Goal: Task Accomplishment & Management: Manage account settings

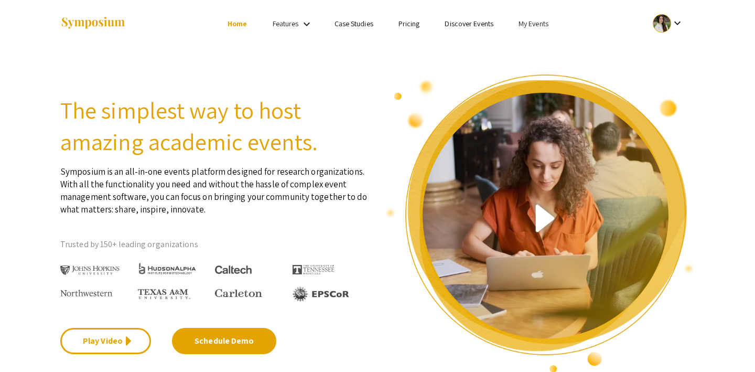
click at [533, 24] on link "My Events" at bounding box center [533, 23] width 30 height 9
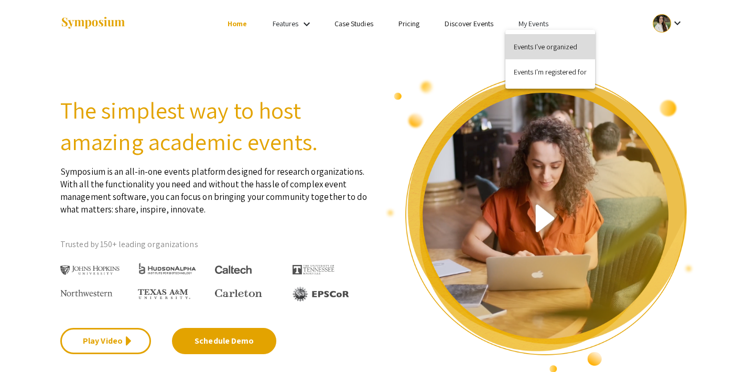
click at [534, 42] on button "Events I've organized" at bounding box center [550, 46] width 90 height 25
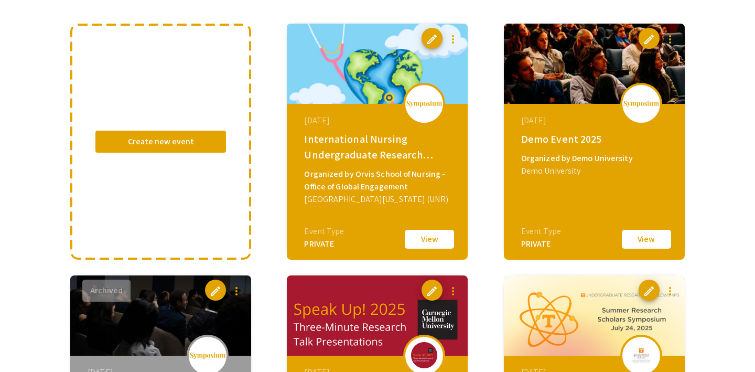
scroll to position [94, 0]
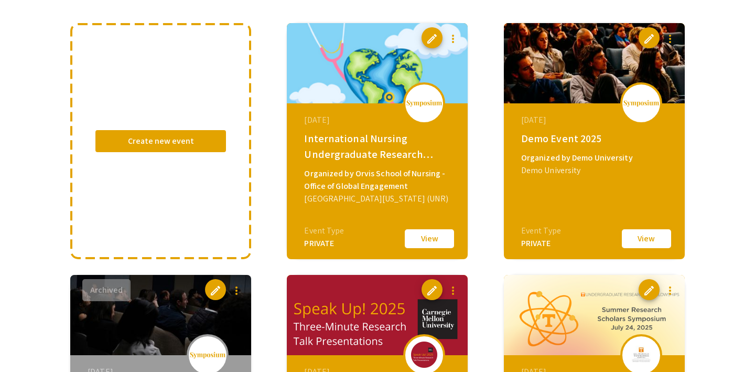
click at [653, 237] on button "View" at bounding box center [646, 238] width 52 height 22
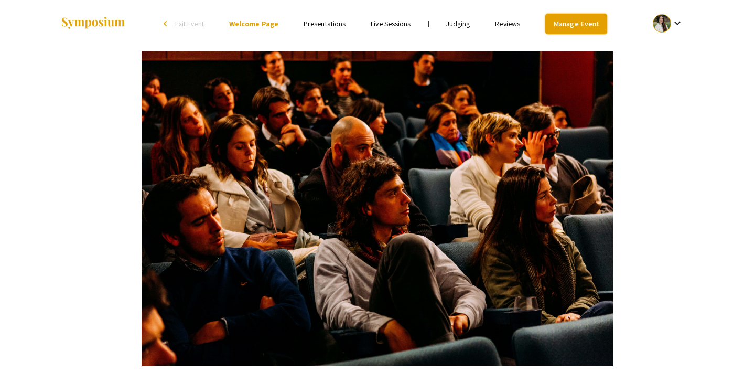
click at [567, 23] on link "Manage Event" at bounding box center [576, 24] width 62 height 20
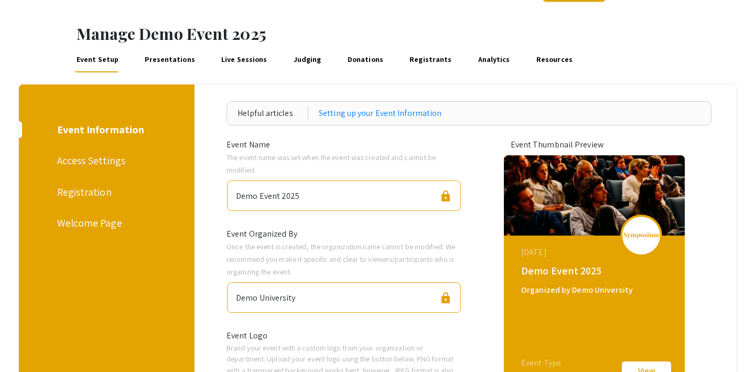
scroll to position [95, 0]
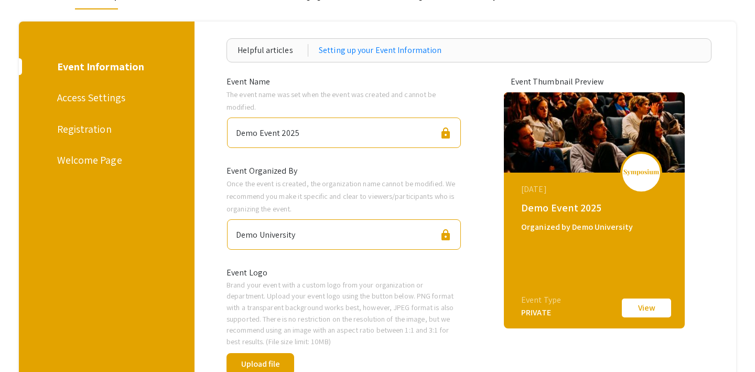
click at [96, 101] on div "Access Settings" at bounding box center [105, 98] width 96 height 16
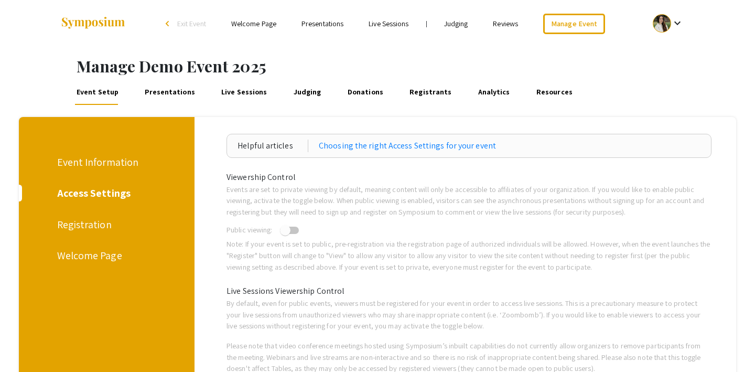
click at [90, 224] on div "Registration" at bounding box center [105, 224] width 96 height 16
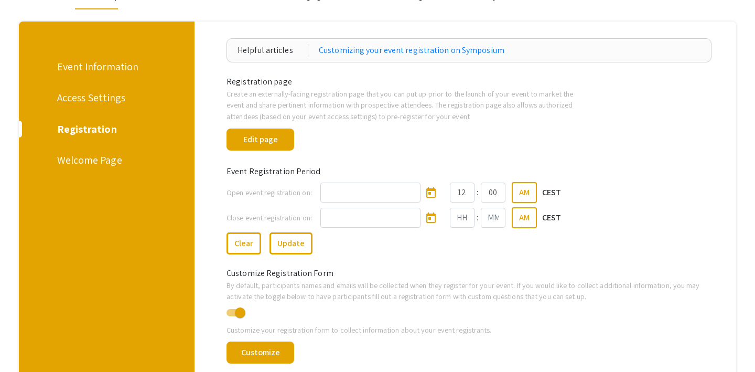
scroll to position [88, 0]
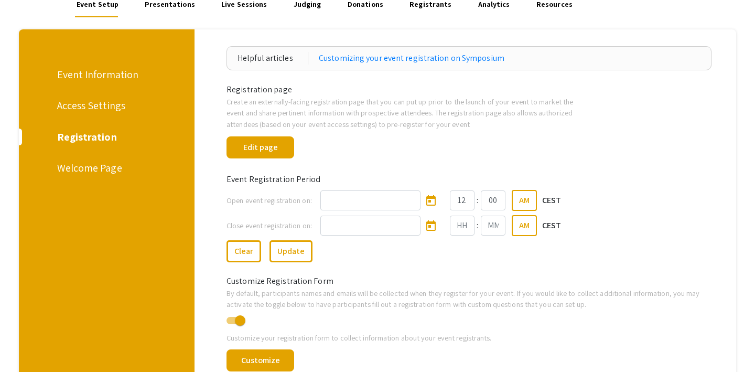
click at [96, 169] on div "Welcome Page" at bounding box center [105, 168] width 96 height 16
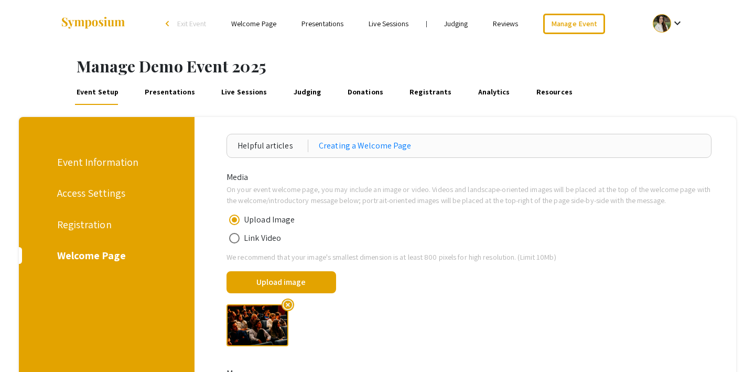
click at [103, 190] on div "Access Settings" at bounding box center [105, 193] width 96 height 16
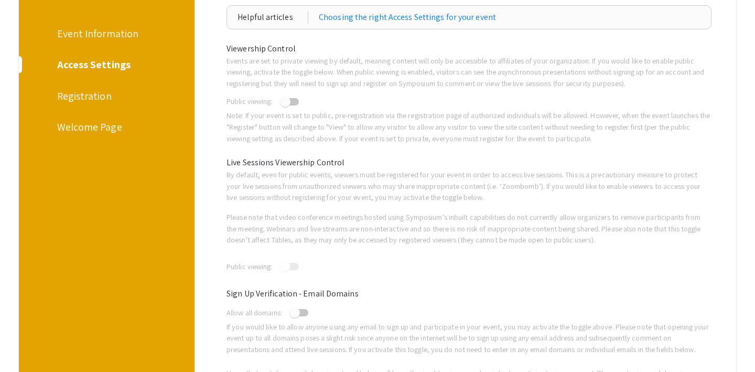
scroll to position [100, 0]
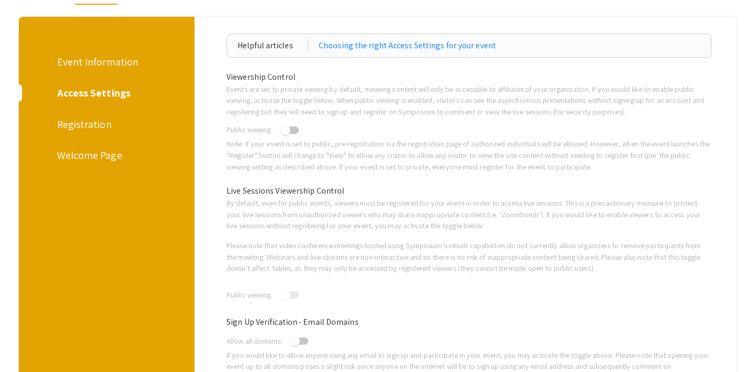
click at [118, 62] on div "Event Information" at bounding box center [105, 62] width 96 height 16
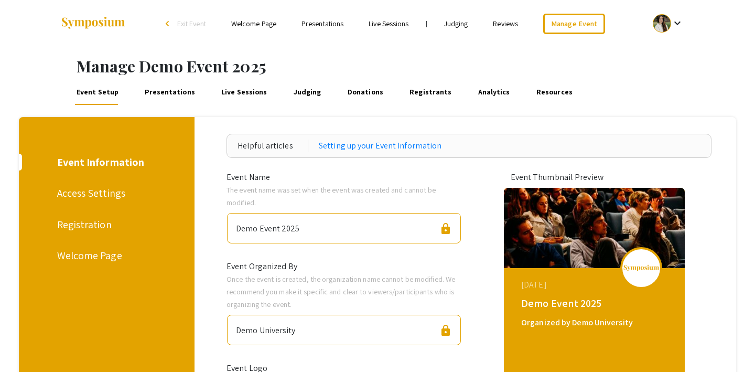
click at [178, 96] on link "Presentations" at bounding box center [170, 92] width 54 height 25
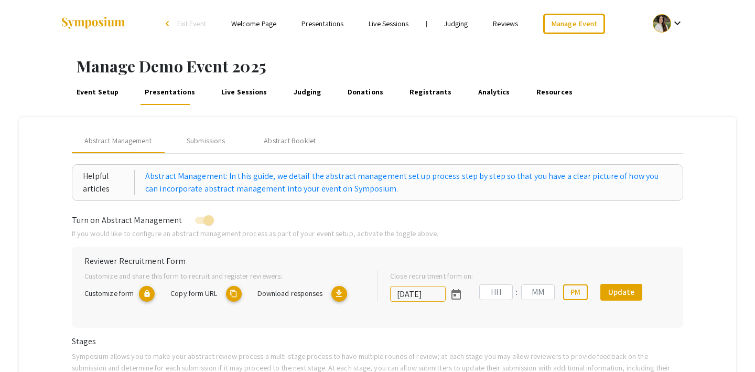
type input "8/1/2025"
type input "07"
type input "00"
click at [211, 141] on div "Submissions" at bounding box center [206, 140] width 38 height 11
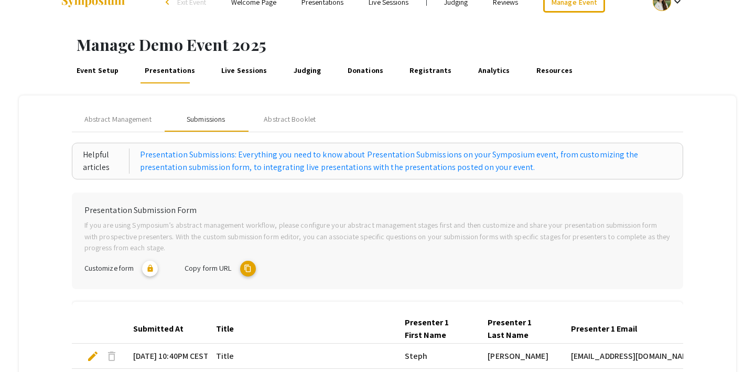
scroll to position [20, 0]
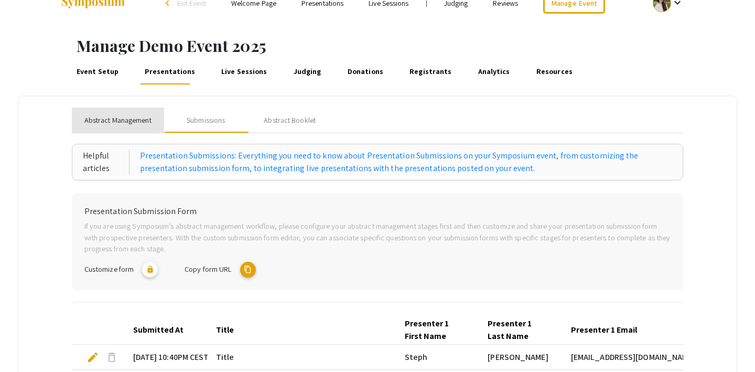
click at [142, 119] on span "Abstract Management" at bounding box center [117, 120] width 67 height 11
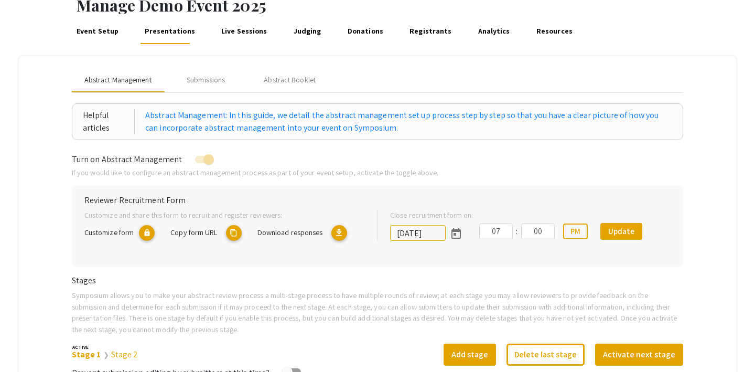
scroll to position [57, 0]
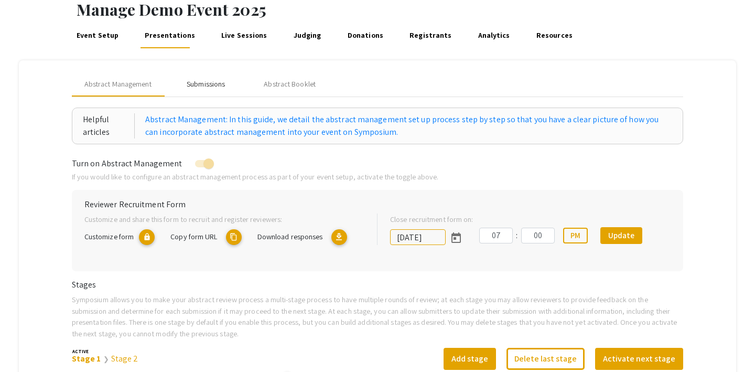
click at [212, 90] on div "Submissions" at bounding box center [206, 83] width 84 height 25
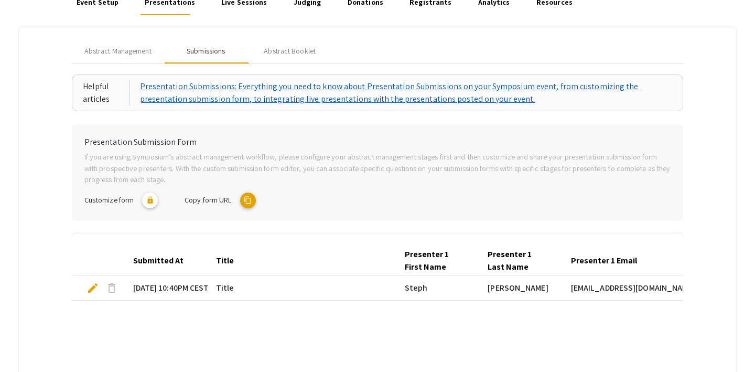
scroll to position [87, 0]
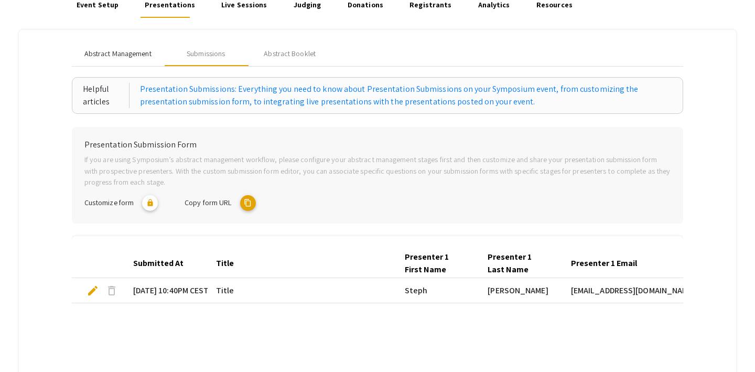
click at [112, 52] on span "Abstract Management" at bounding box center [117, 53] width 67 height 11
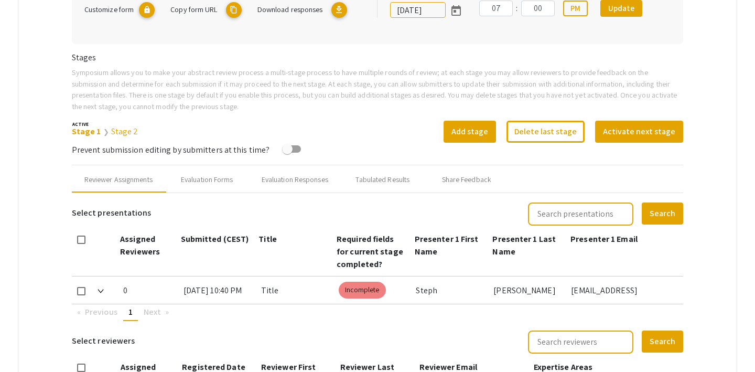
scroll to position [285, 0]
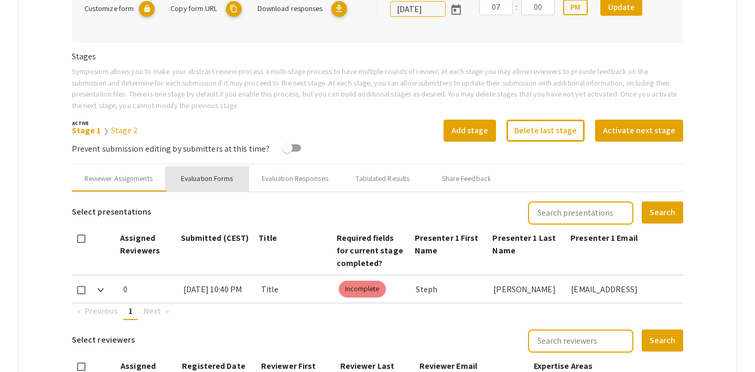
click at [224, 180] on div "Evaluation Forms" at bounding box center [207, 178] width 52 height 11
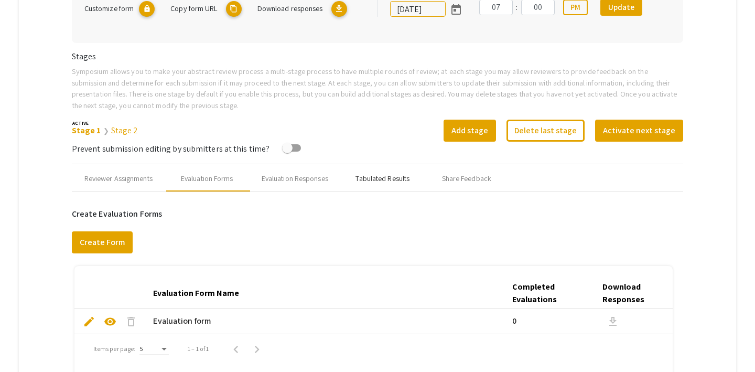
click at [394, 173] on div "Tabulated Results" at bounding box center [382, 178] width 54 height 11
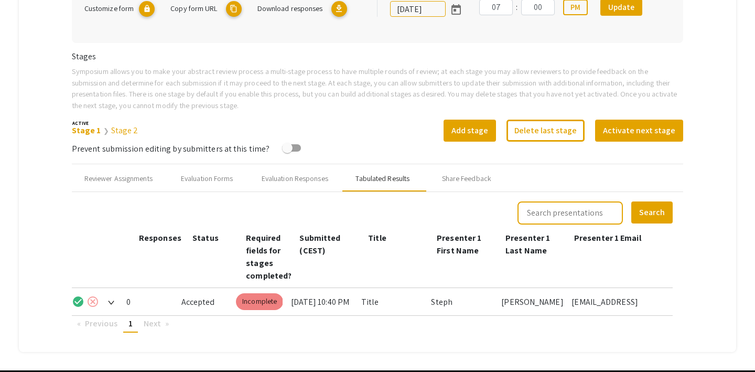
scroll to position [325, 0]
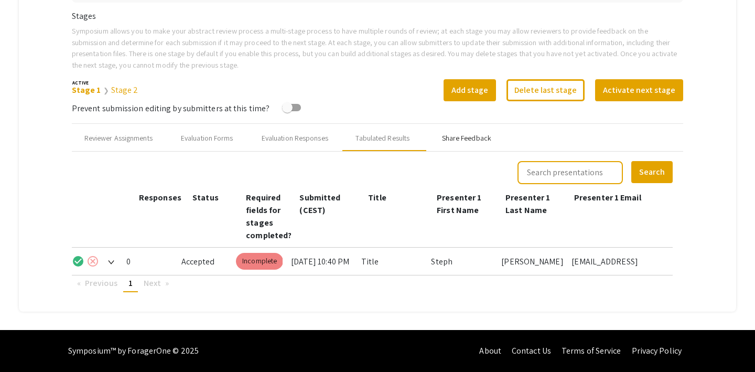
click at [461, 138] on div "Share Feedback" at bounding box center [466, 138] width 49 height 11
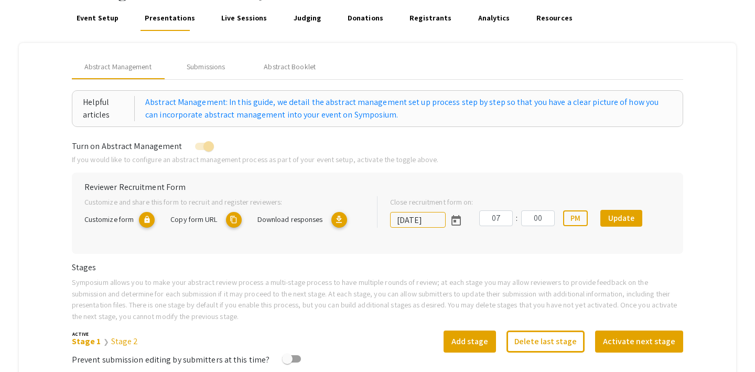
scroll to position [75, 0]
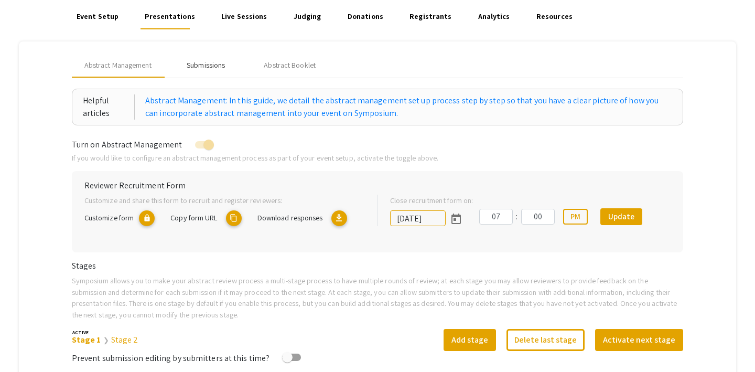
click at [210, 66] on div "Submissions" at bounding box center [206, 65] width 38 height 11
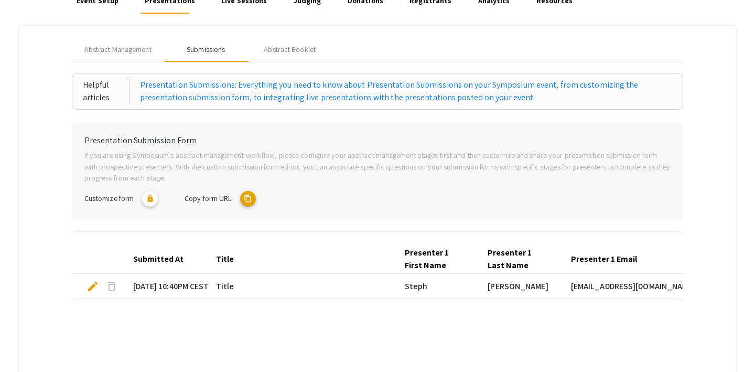
scroll to position [94, 0]
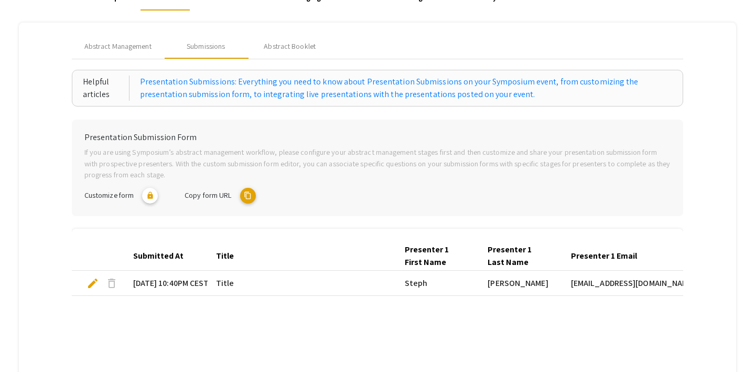
click at [250, 199] on mat-icon "content_copy" at bounding box center [248, 196] width 16 height 16
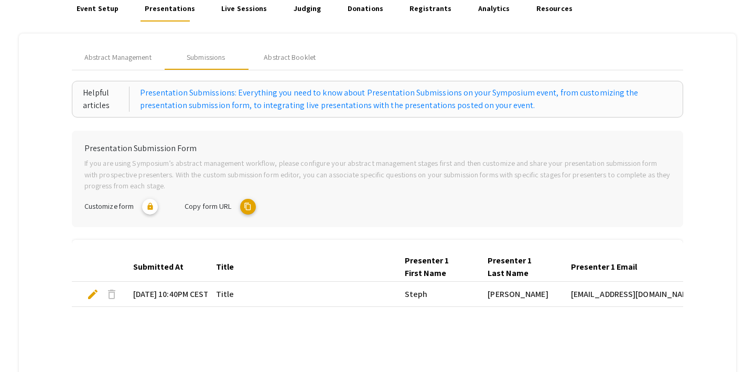
scroll to position [83, 0]
click at [130, 56] on span "Abstract Management" at bounding box center [117, 57] width 67 height 11
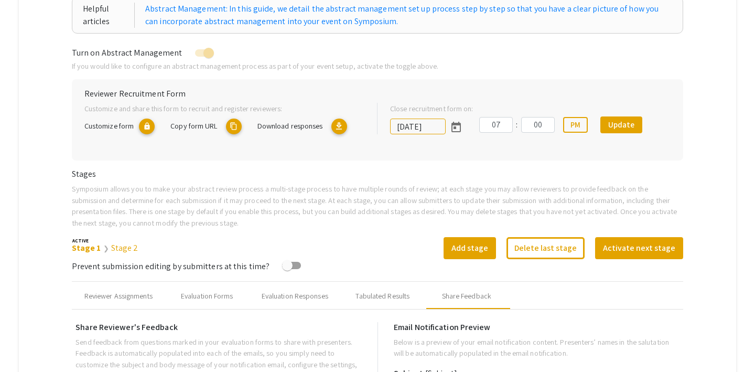
scroll to position [164, 0]
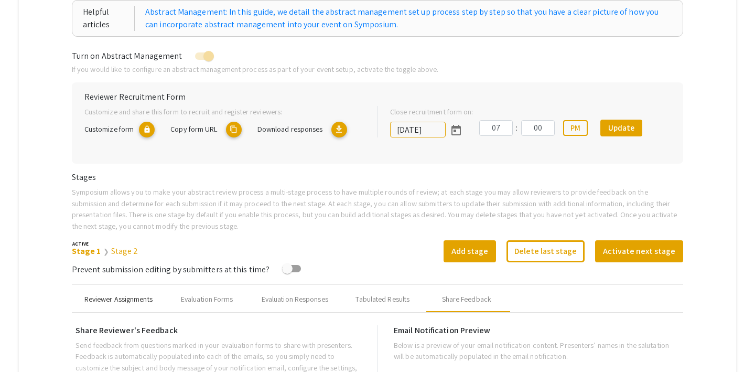
click at [124, 298] on div "Reviewer Assignments" at bounding box center [118, 298] width 68 height 11
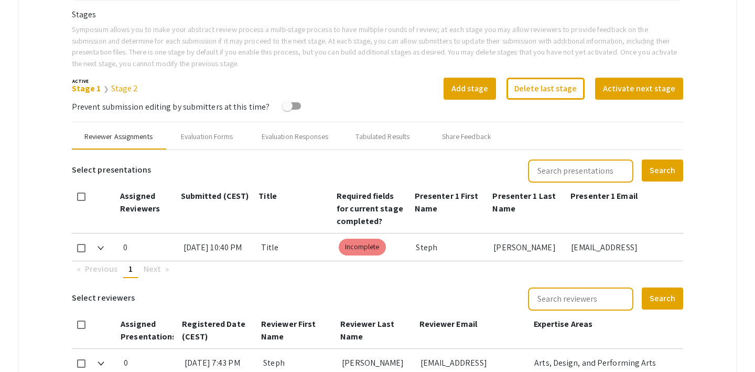
scroll to position [329, 0]
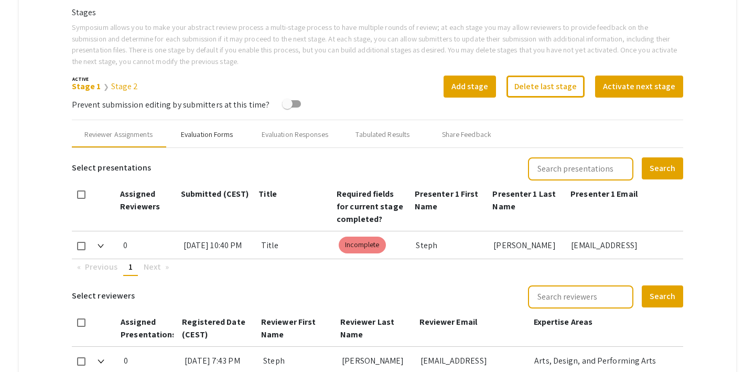
click at [206, 136] on div "Evaluation Forms" at bounding box center [207, 134] width 52 height 11
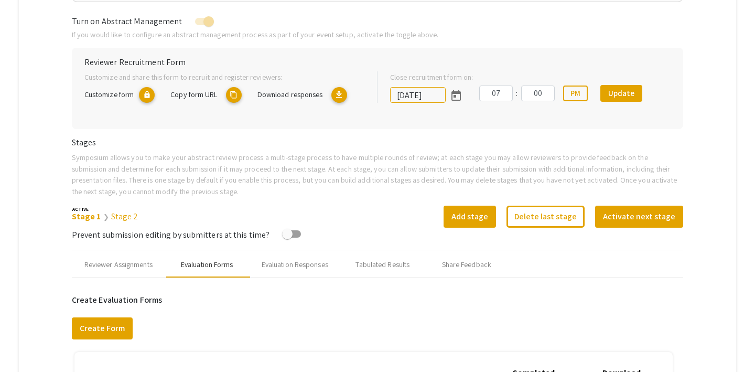
scroll to position [198, 0]
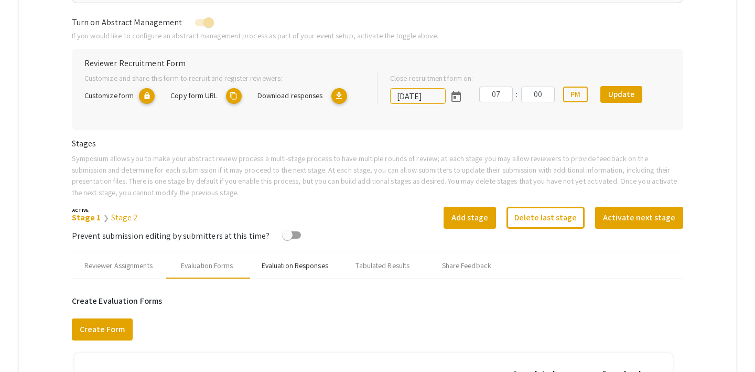
click at [275, 265] on div "Evaluation Responses" at bounding box center [294, 265] width 67 height 11
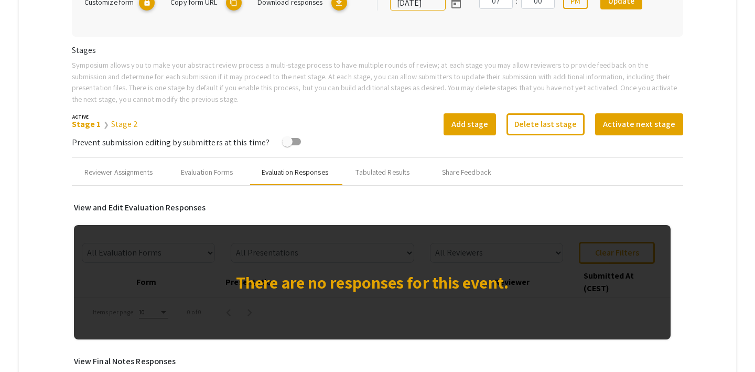
scroll to position [301, 0]
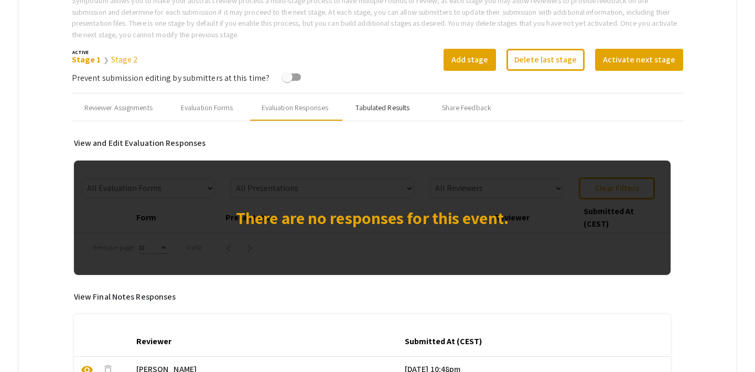
click at [378, 103] on div "Tabulated Results" at bounding box center [382, 107] width 54 height 11
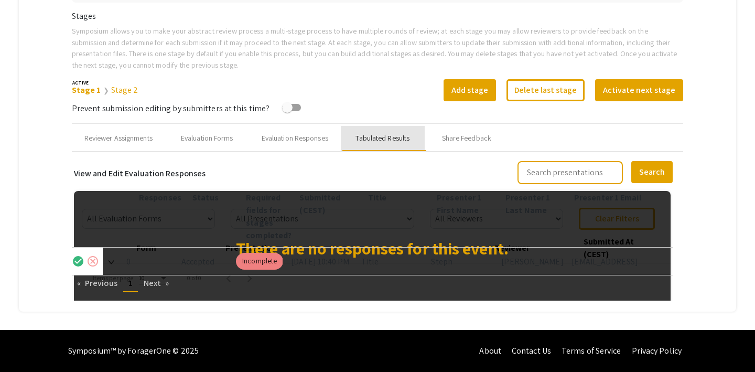
scroll to position [325, 0]
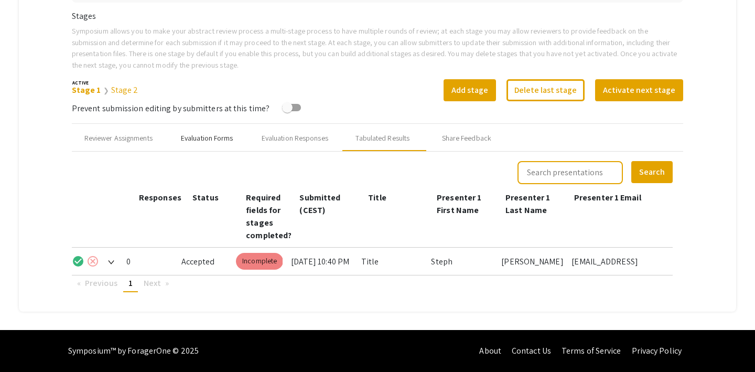
click at [220, 138] on div "Evaluation Forms" at bounding box center [207, 138] width 52 height 11
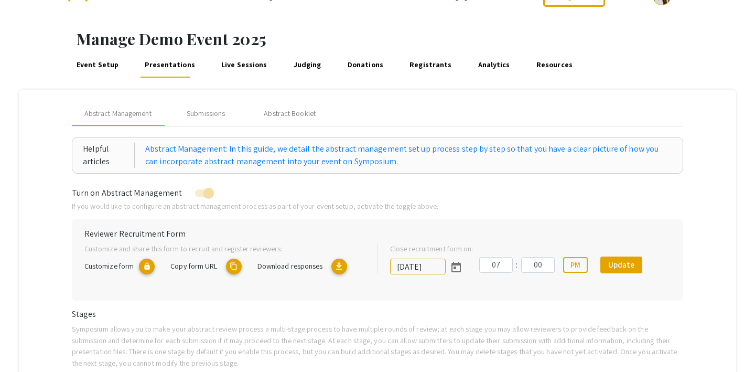
scroll to position [0, 0]
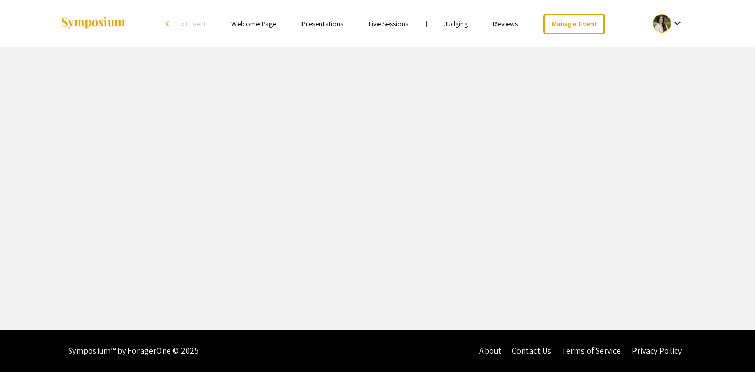
select select "8"
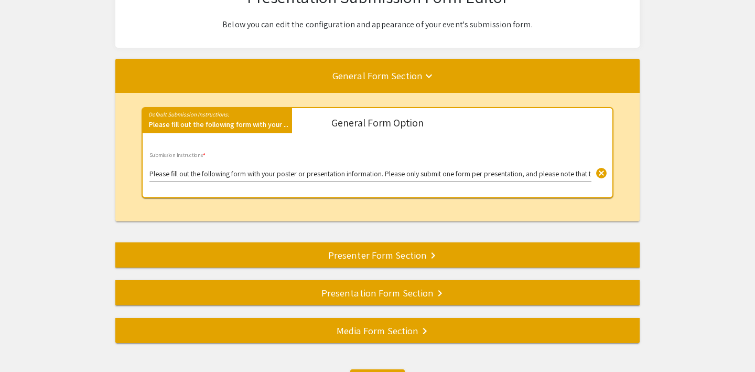
scroll to position [164, 0]
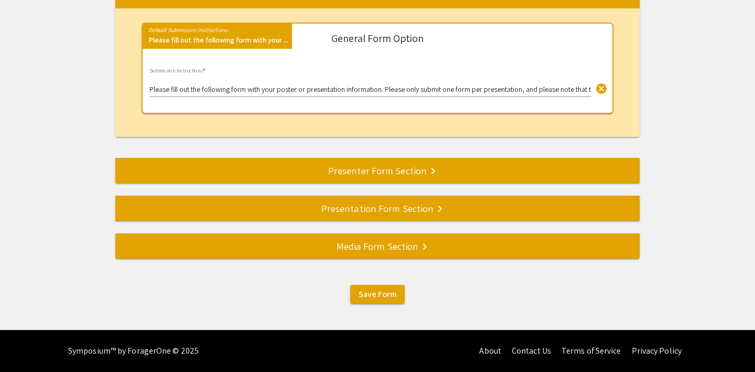
click at [373, 248] on div "Media Form Section keyboard_arrow_right" at bounding box center [377, 245] width 524 height 15
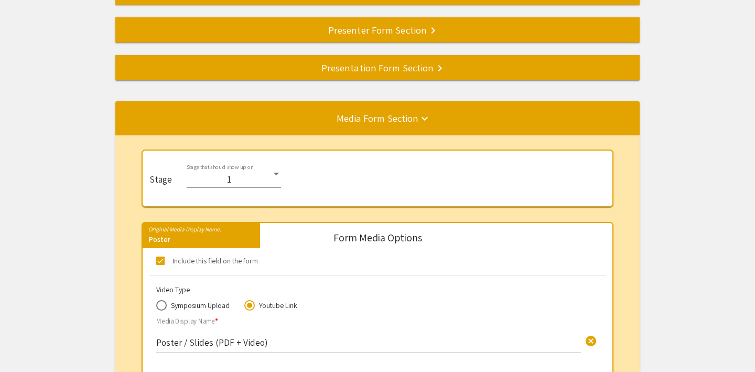
scroll to position [0, 0]
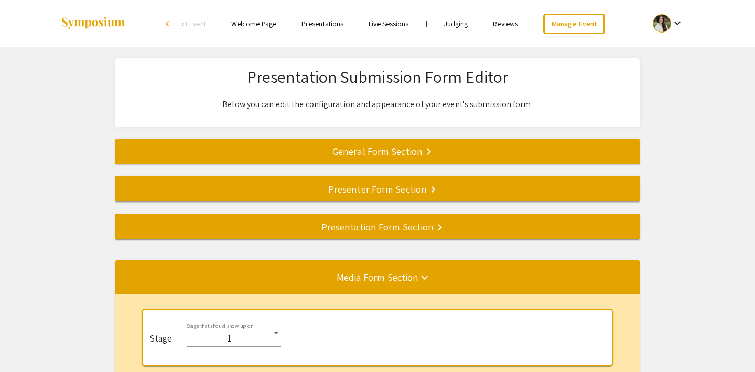
click at [404, 150] on div "General Form Section keyboard_arrow_right" at bounding box center [377, 151] width 524 height 15
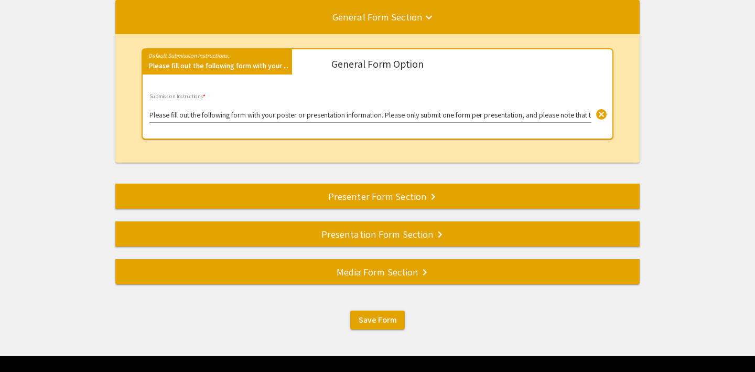
scroll to position [164, 0]
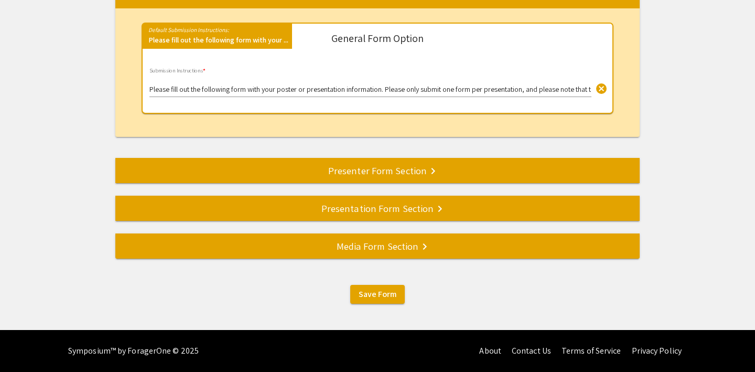
click at [373, 167] on div "Presenter Form Section keyboard_arrow_right" at bounding box center [377, 170] width 524 height 15
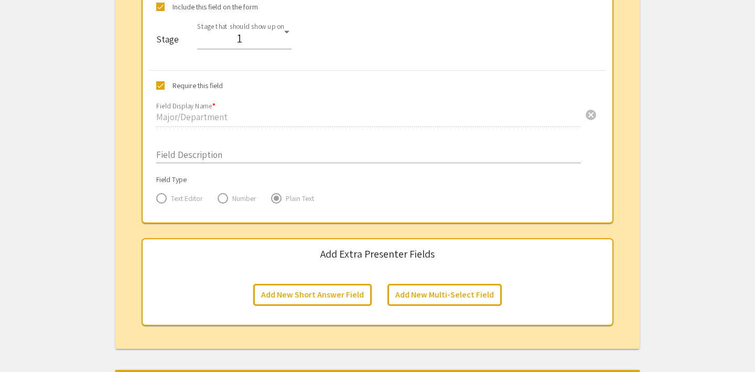
scroll to position [1823, 0]
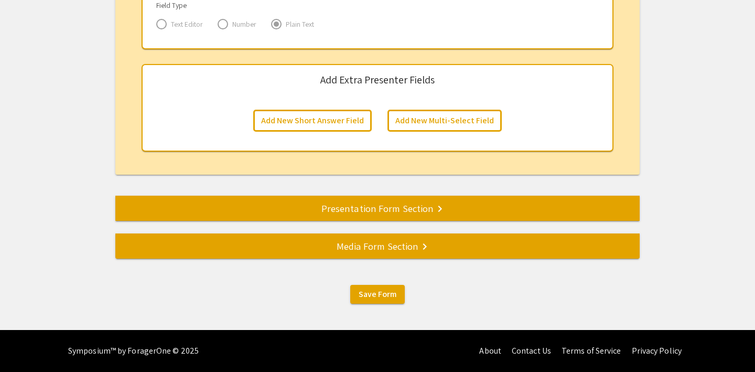
click at [355, 208] on div "Presentation Form Section keyboard_arrow_right" at bounding box center [377, 208] width 524 height 15
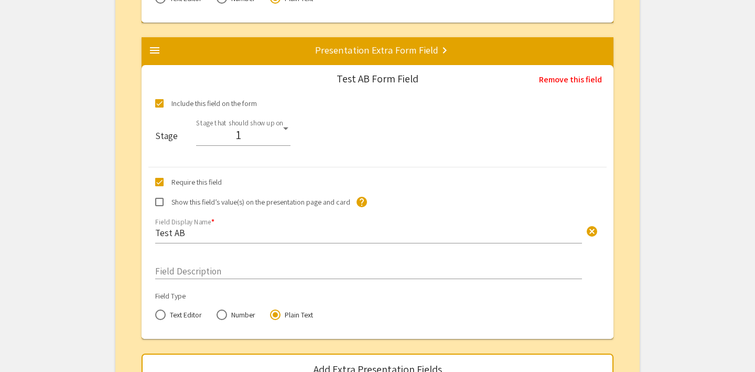
scroll to position [2283, 0]
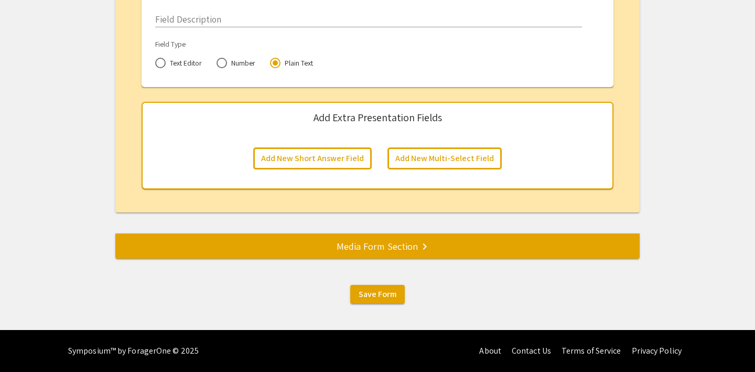
click at [350, 245] on div "Media Form Section keyboard_arrow_right" at bounding box center [377, 245] width 524 height 15
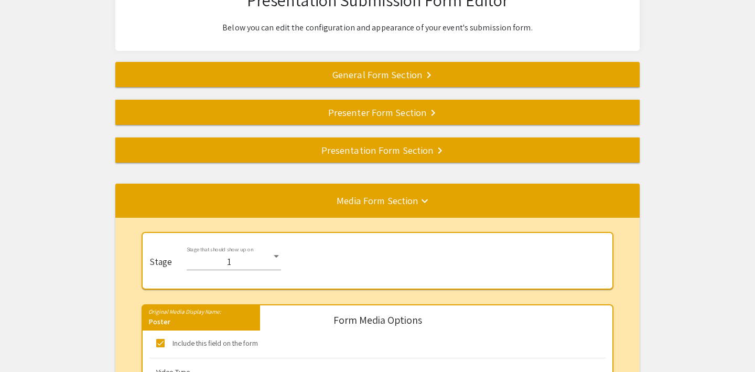
scroll to position [78, 0]
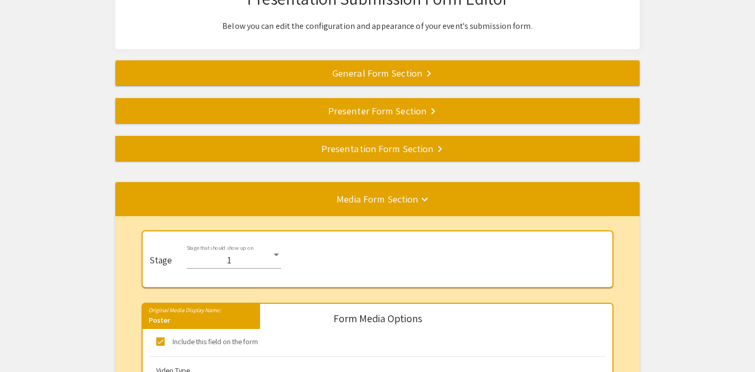
click at [368, 78] on div "General Form Section keyboard_arrow_right" at bounding box center [377, 73] width 524 height 15
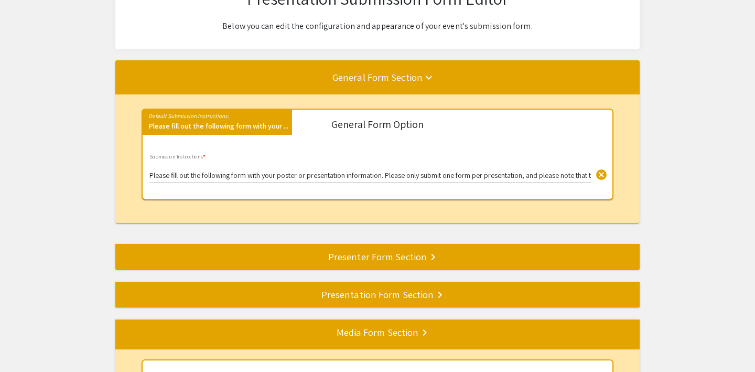
scroll to position [138, 0]
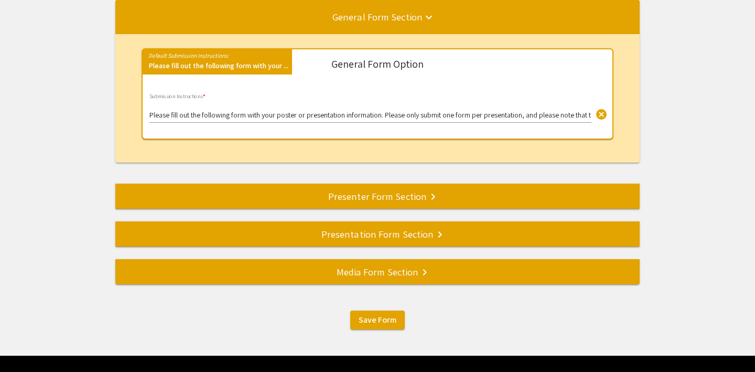
click at [355, 192] on div "Presenter Form Section keyboard_arrow_right" at bounding box center [377, 196] width 524 height 15
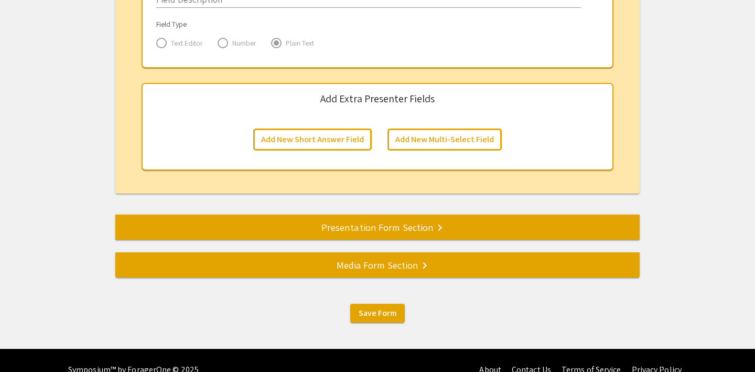
scroll to position [1823, 0]
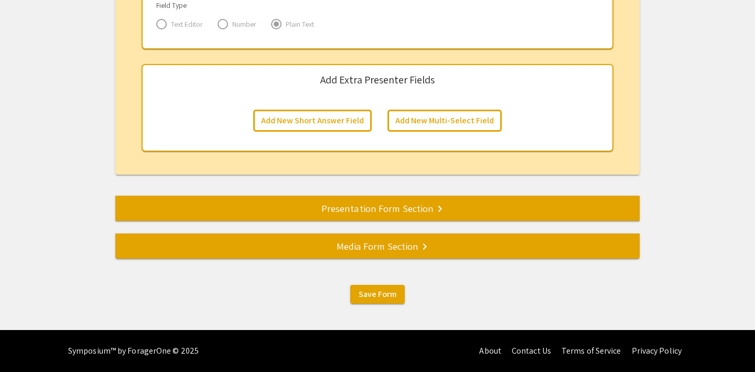
click at [421, 211] on div "Presentation Form Section keyboard_arrow_right" at bounding box center [377, 208] width 524 height 15
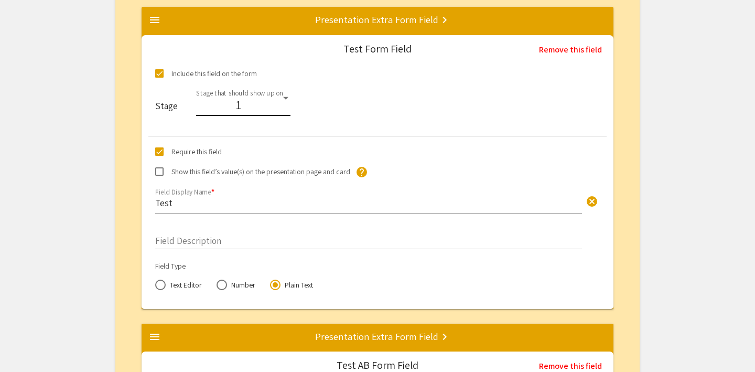
scroll to position [1745, 0]
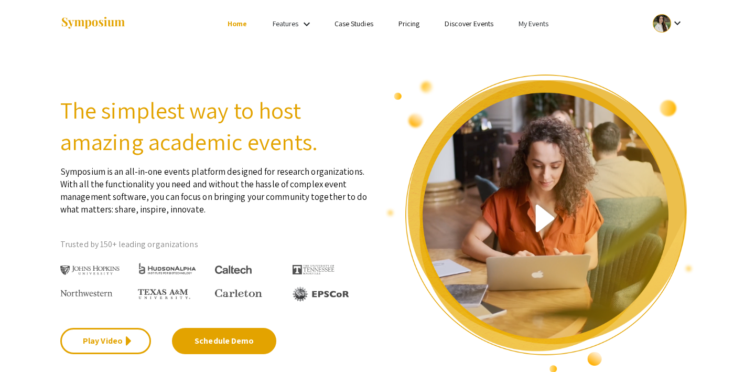
click at [475, 27] on link "Discover Events" at bounding box center [468, 23] width 49 height 9
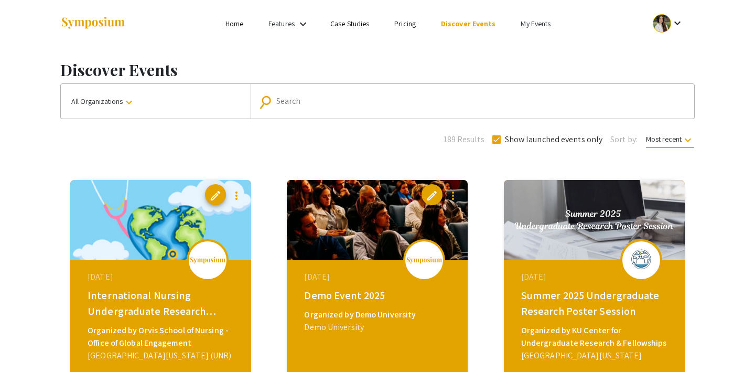
click at [308, 102] on input "Search" at bounding box center [477, 100] width 403 height 9
type input "UNR"
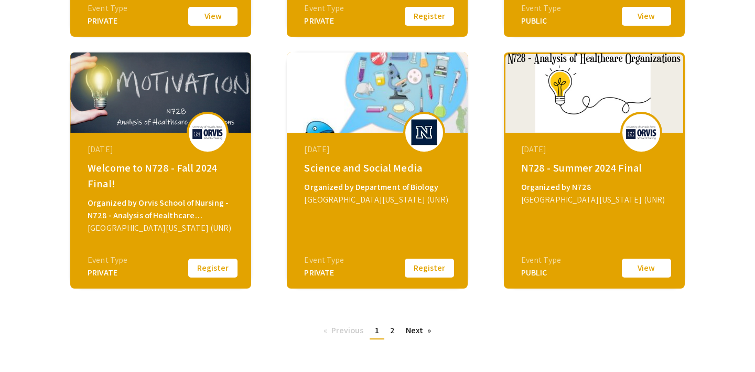
scroll to position [380, 0]
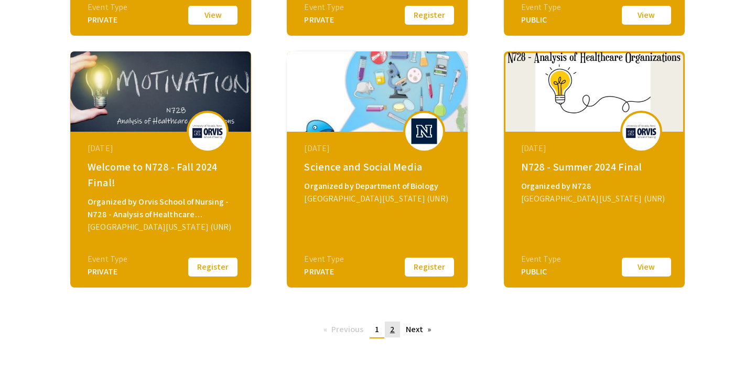
click at [390, 331] on span "2" at bounding box center [392, 328] width 5 height 11
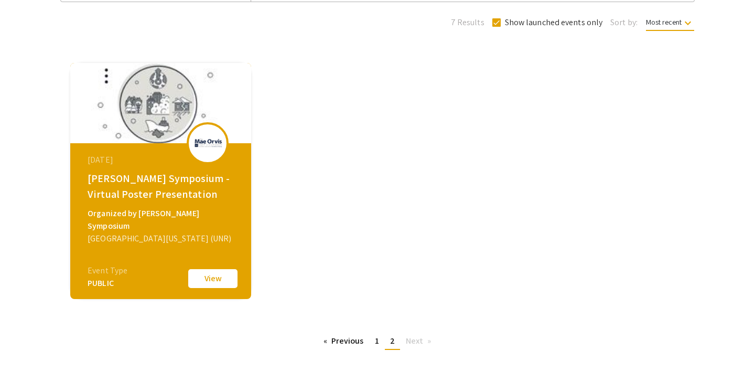
scroll to position [125, 0]
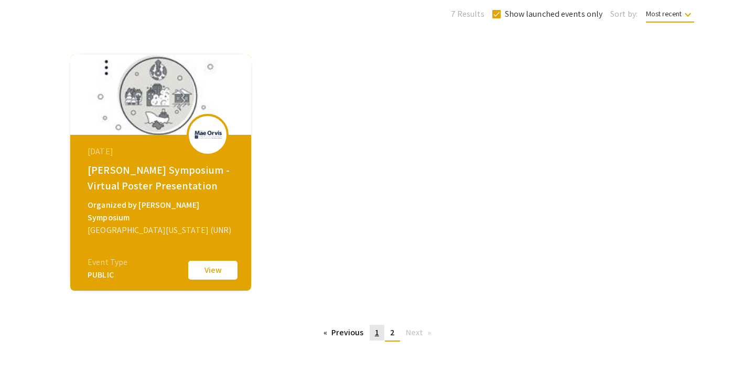
click at [378, 333] on span "1" at bounding box center [377, 331] width 4 height 11
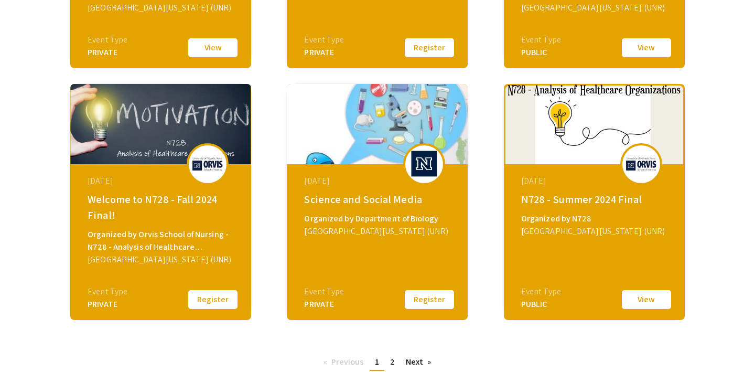
scroll to position [355, 0]
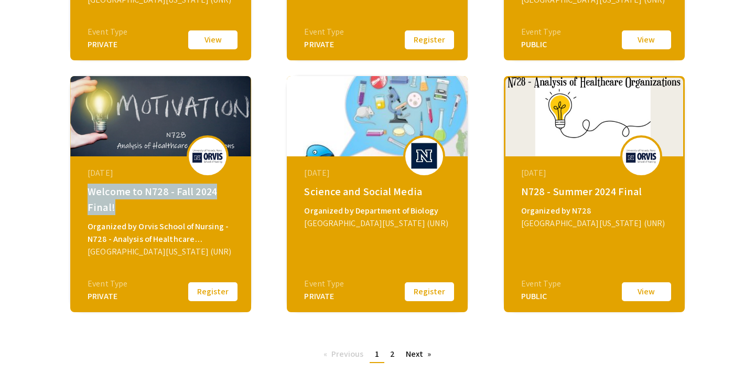
drag, startPoint x: 123, startPoint y: 206, endPoint x: 82, endPoint y: 188, distance: 45.5
click at [82, 188] on div "October 28, 2024 Welcome to N728 - Fall 2024 Final! Organized by Orvis School o…" at bounding box center [162, 221] width 180 height 131
copy div "Welcome to N728 - Fall 2024 Final!"
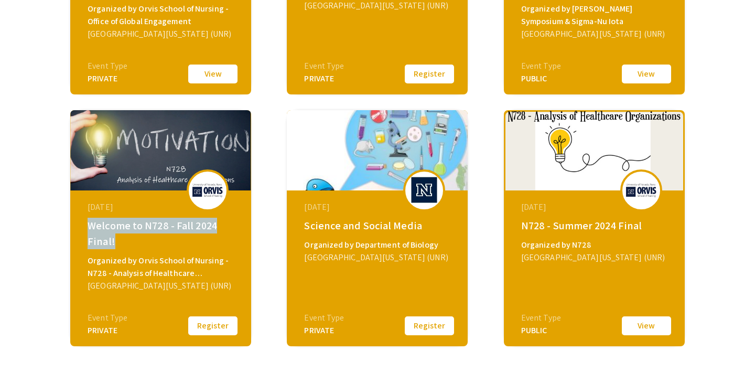
scroll to position [0, 0]
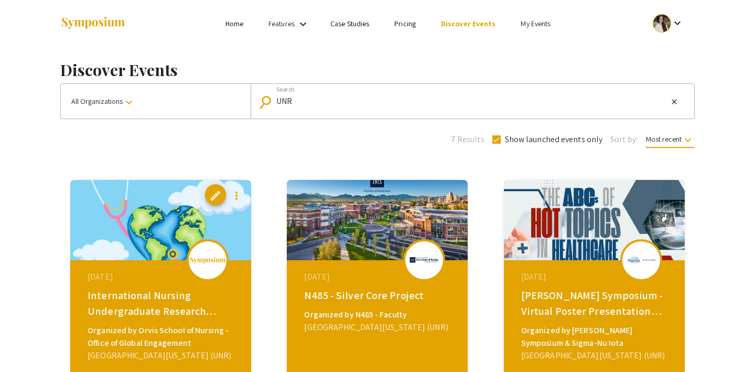
click at [529, 23] on link "My Events" at bounding box center [535, 23] width 30 height 9
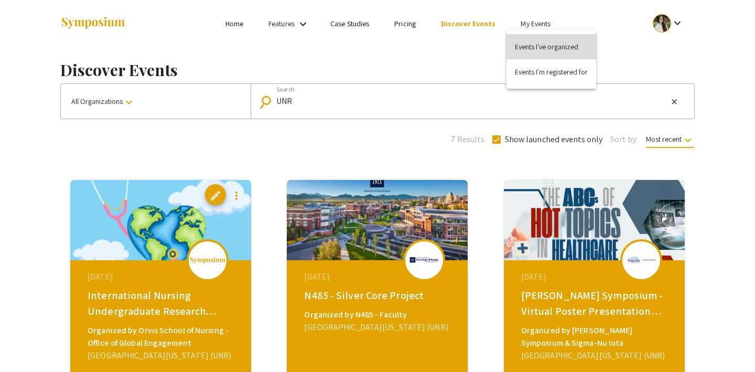
click at [526, 47] on button "Events I've organized" at bounding box center [551, 46] width 90 height 25
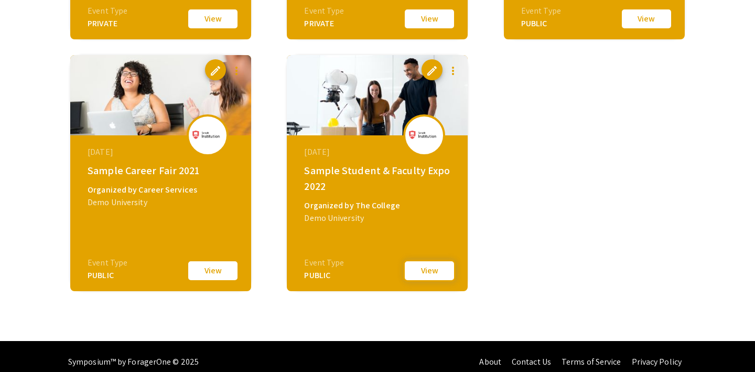
scroll to position [1079, 0]
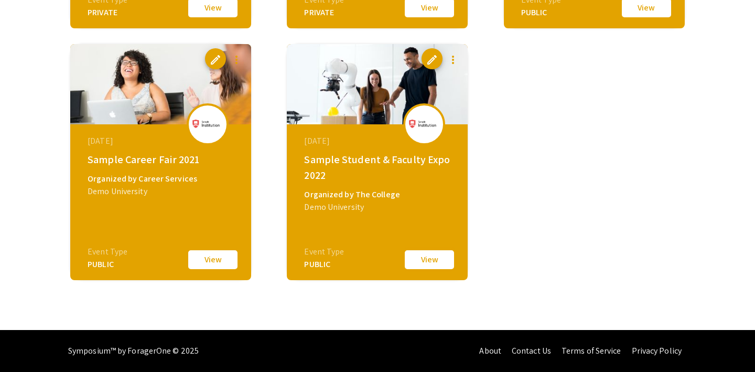
click at [420, 261] on button "View" at bounding box center [429, 259] width 52 height 22
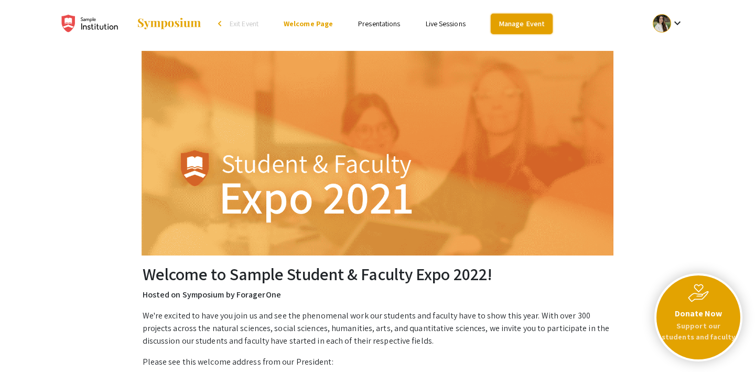
click at [507, 25] on link "Manage Event" at bounding box center [521, 24] width 62 height 20
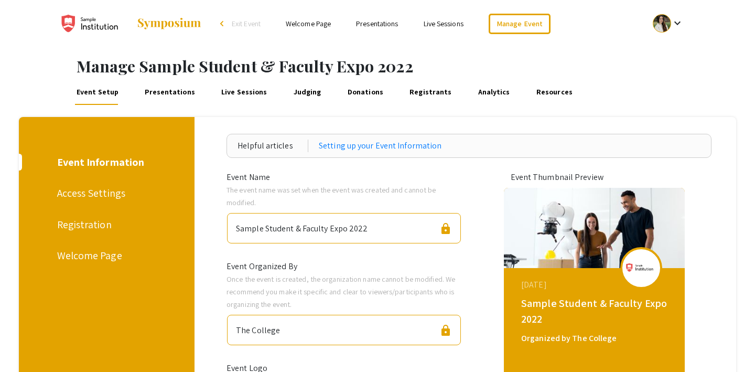
click at [177, 85] on link "Presentations" at bounding box center [170, 92] width 54 height 25
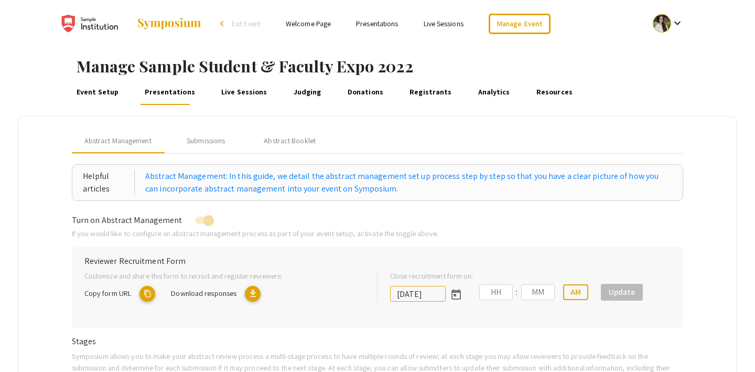
type input "7/8/2022"
type input "09"
type input "00"
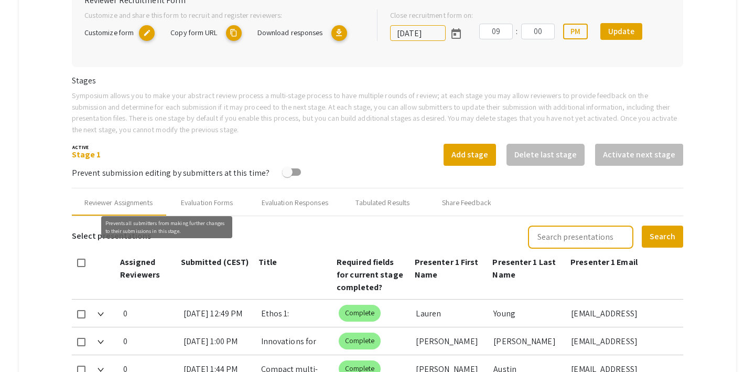
scroll to position [266, 0]
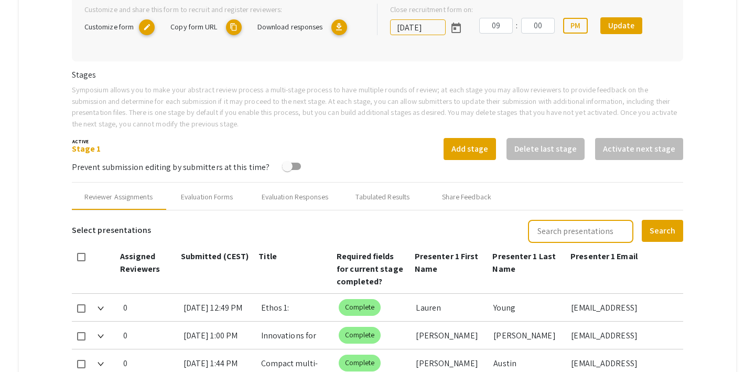
click at [210, 201] on div "Evaluation Forms" at bounding box center [207, 196] width 52 height 11
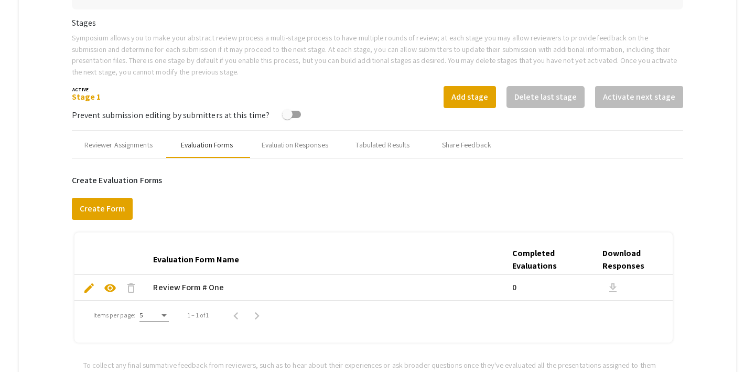
scroll to position [282, 0]
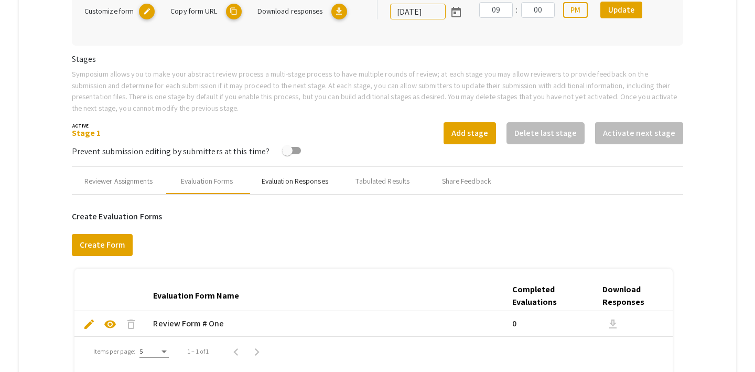
click at [281, 180] on div "Evaluation Responses" at bounding box center [294, 181] width 67 height 11
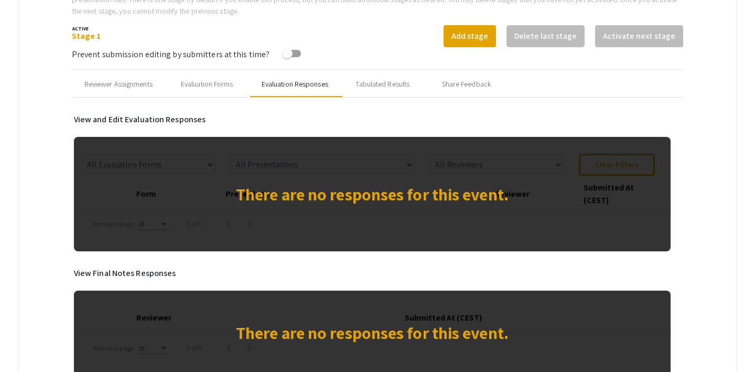
scroll to position [343, 0]
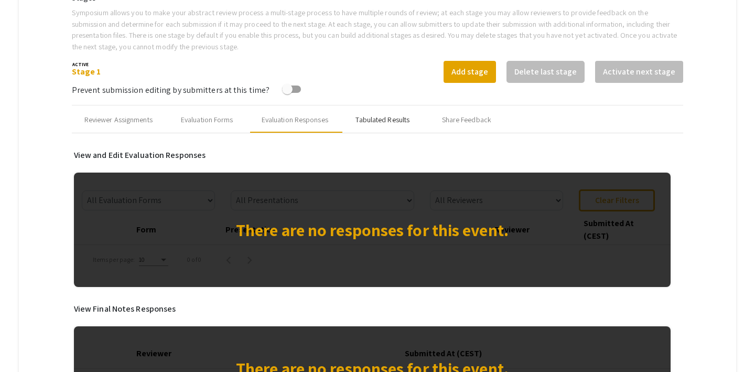
click at [381, 116] on div "Tabulated Results" at bounding box center [382, 119] width 54 height 11
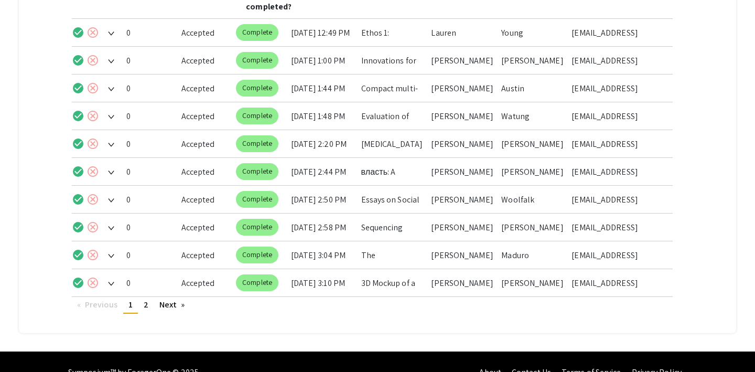
scroll to position [575, 0]
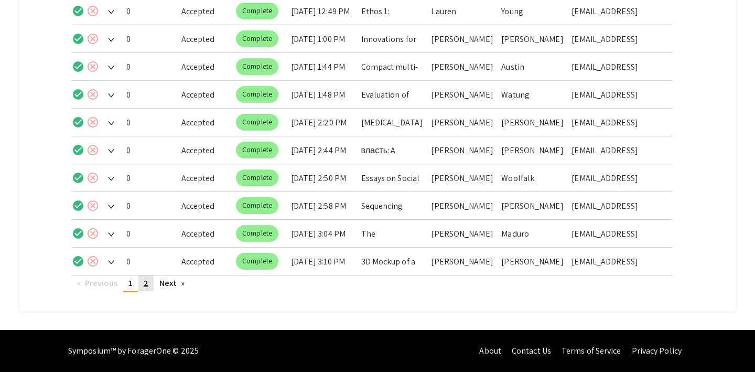
click at [147, 280] on span "2" at bounding box center [146, 282] width 5 height 11
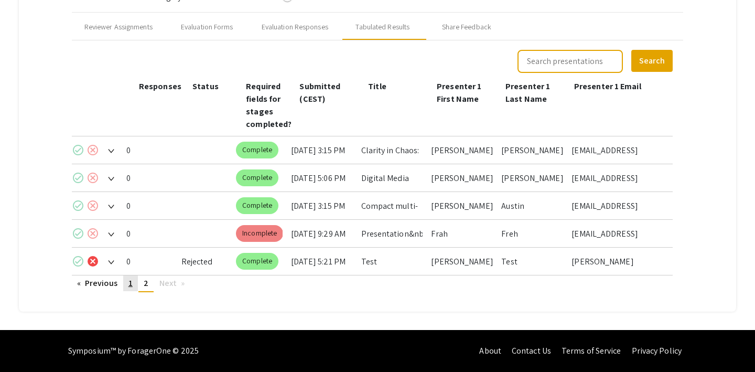
click at [133, 283] on span "1" at bounding box center [130, 282] width 4 height 11
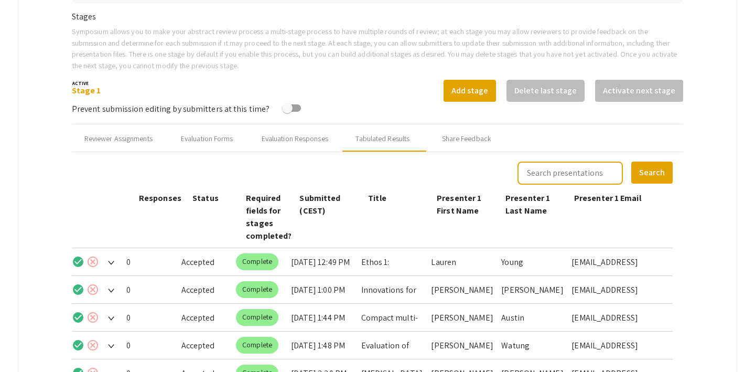
scroll to position [357, 0]
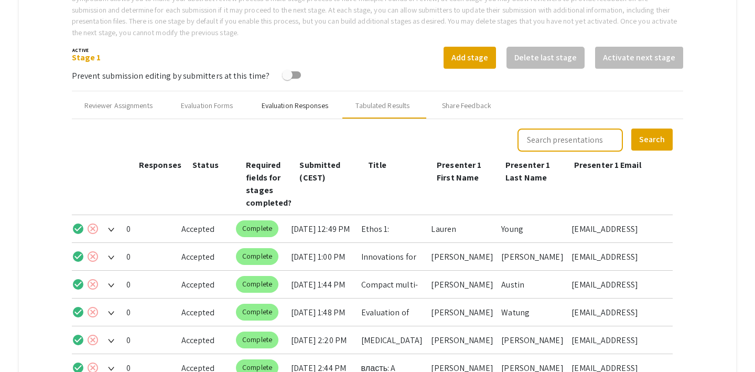
click at [288, 105] on div "Evaluation Responses" at bounding box center [294, 105] width 67 height 11
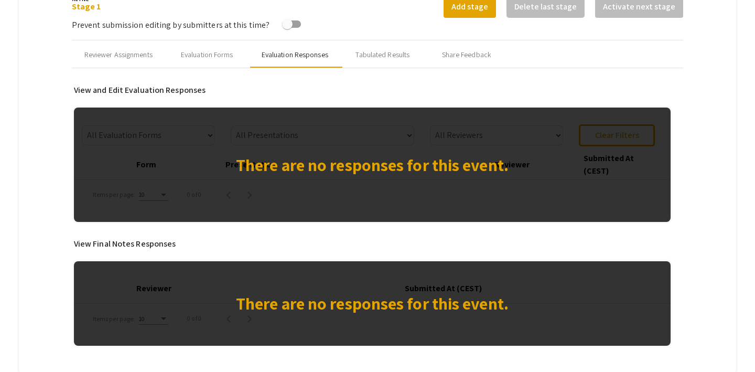
scroll to position [407, 0]
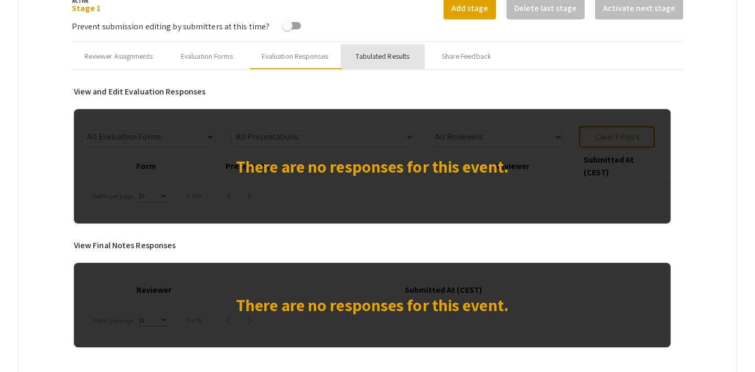
click at [389, 58] on div "Tabulated Results" at bounding box center [382, 56] width 54 height 11
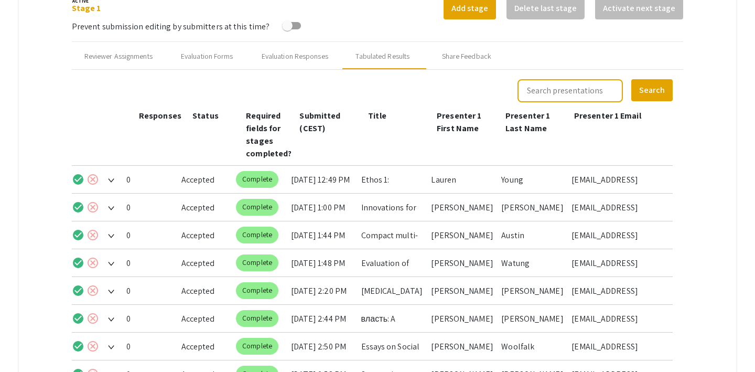
click at [108, 179] on img at bounding box center [111, 180] width 6 height 4
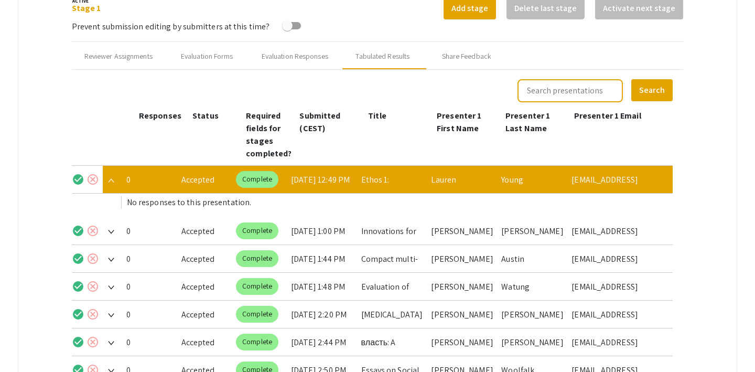
click at [113, 182] on img at bounding box center [111, 180] width 6 height 4
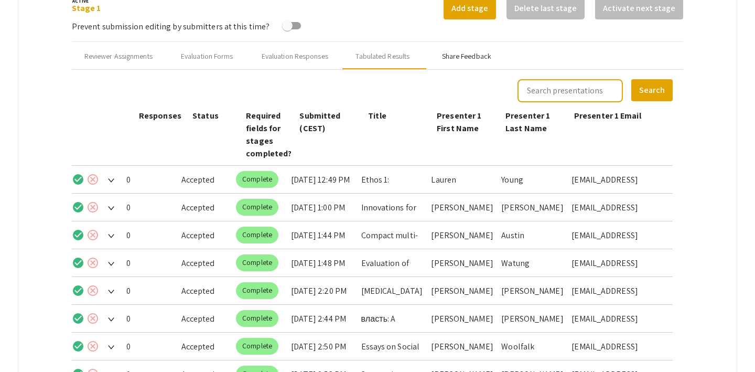
click at [465, 53] on div "Share Feedback" at bounding box center [466, 56] width 49 height 11
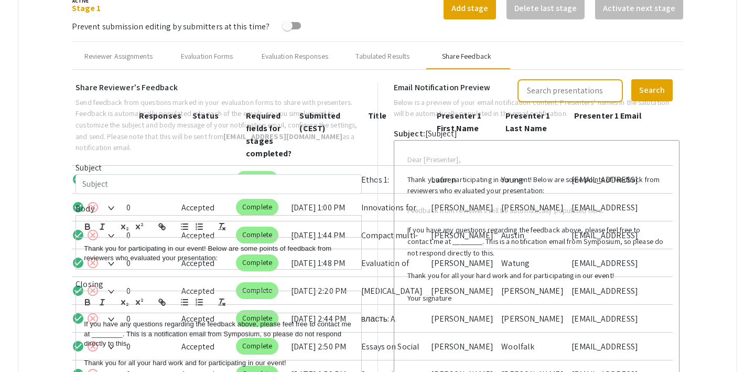
type input "Test Email for multiple co-presenters"
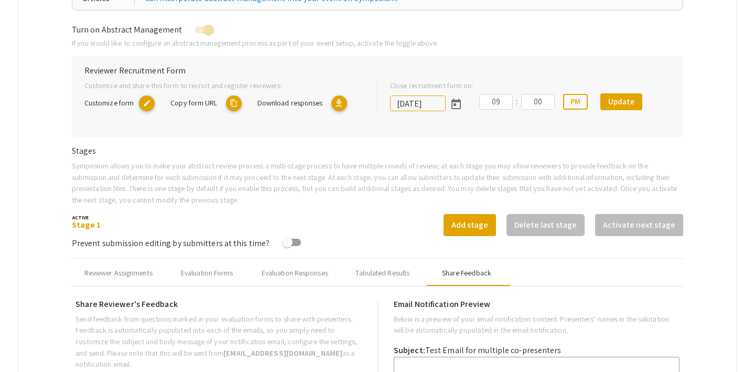
scroll to position [221, 0]
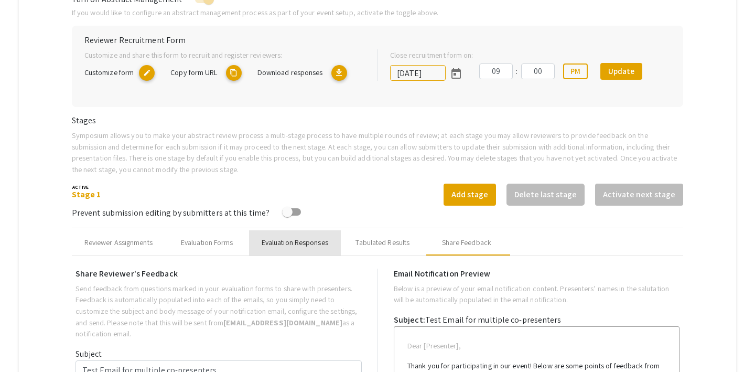
click at [312, 245] on div "Evaluation Responses" at bounding box center [294, 242] width 67 height 11
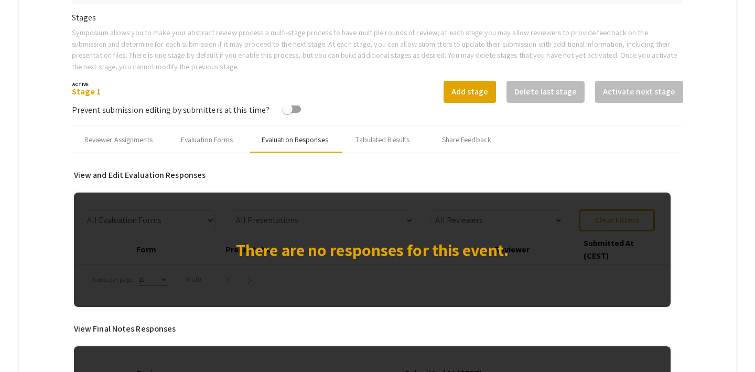
scroll to position [324, 0]
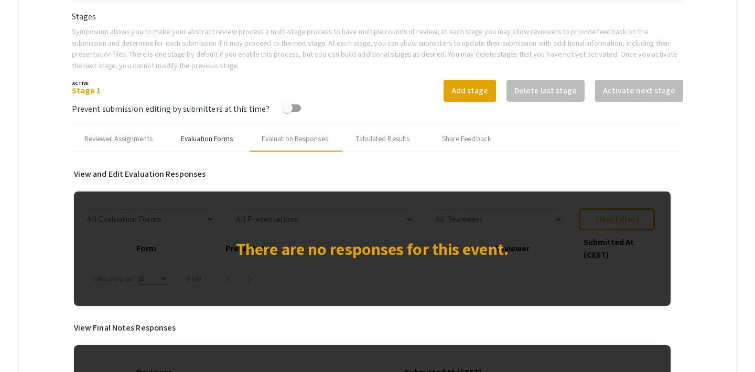
click at [221, 143] on div "Evaluation Forms" at bounding box center [207, 138] width 52 height 11
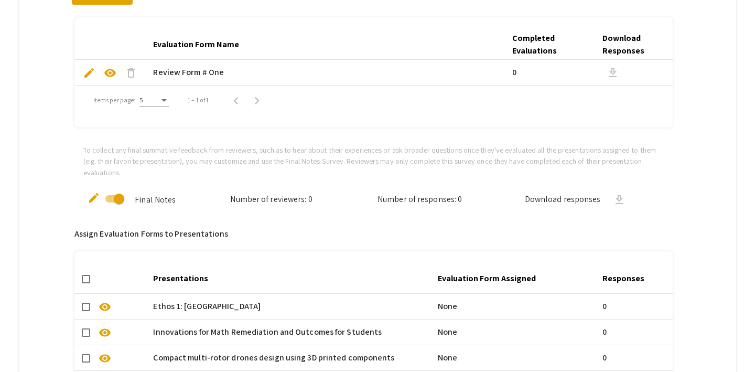
scroll to position [544, 0]
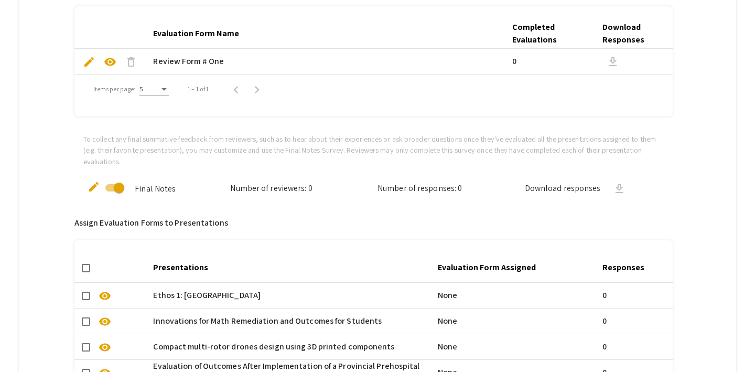
click at [111, 65] on span "visibility" at bounding box center [110, 62] width 13 height 13
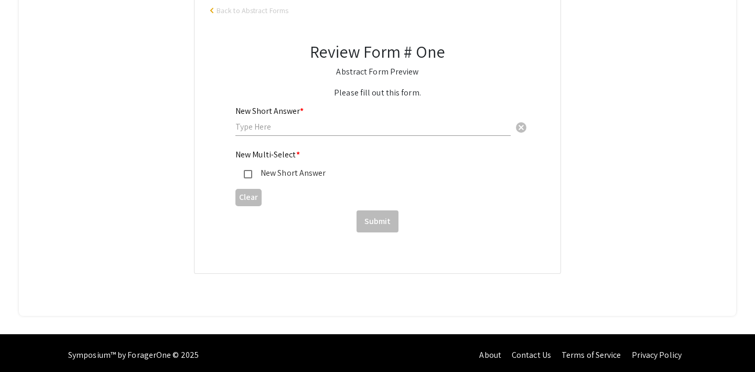
scroll to position [174, 0]
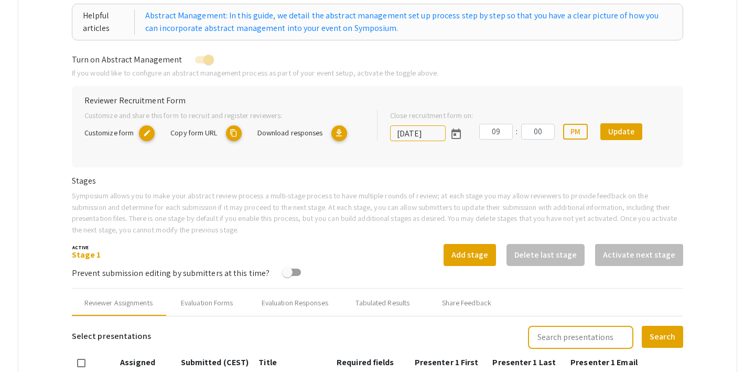
scroll to position [30, 0]
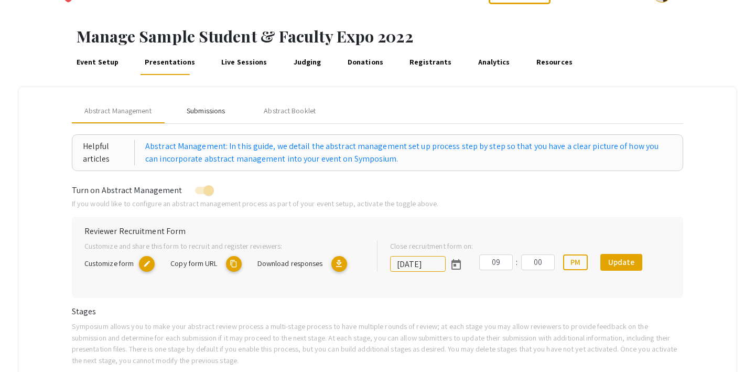
click at [216, 112] on div "Submissions" at bounding box center [206, 110] width 38 height 11
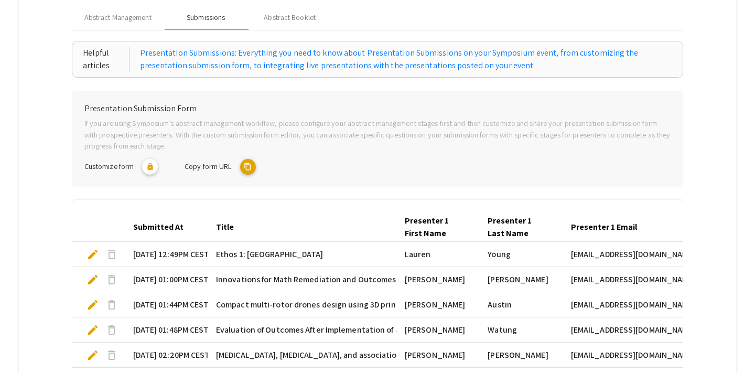
scroll to position [0, 0]
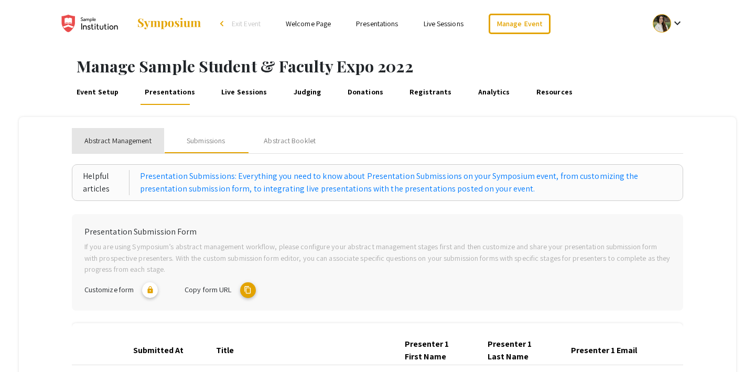
click at [134, 138] on span "Abstract Management" at bounding box center [117, 140] width 67 height 11
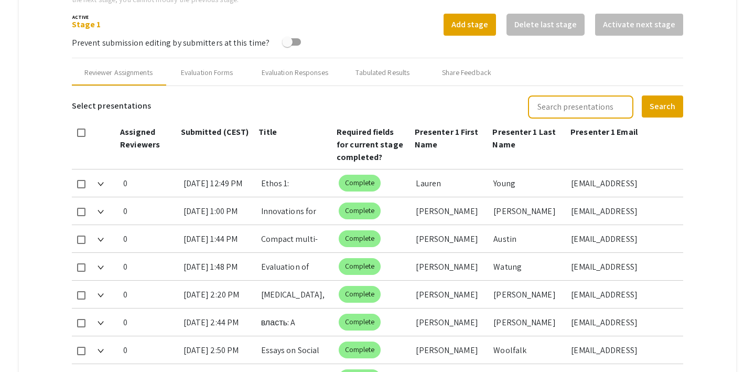
scroll to position [397, 0]
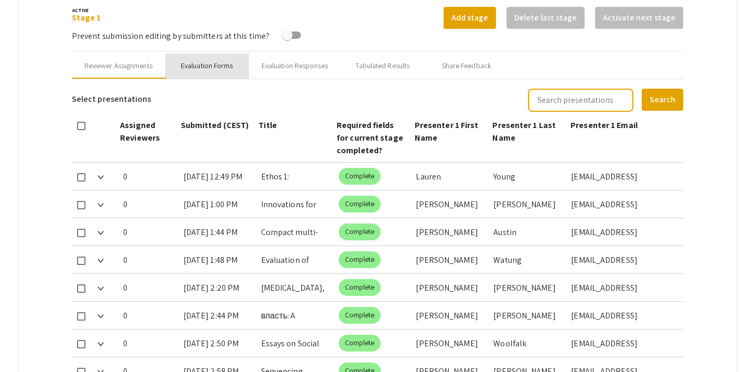
click at [198, 67] on div "Evaluation Forms" at bounding box center [207, 65] width 52 height 11
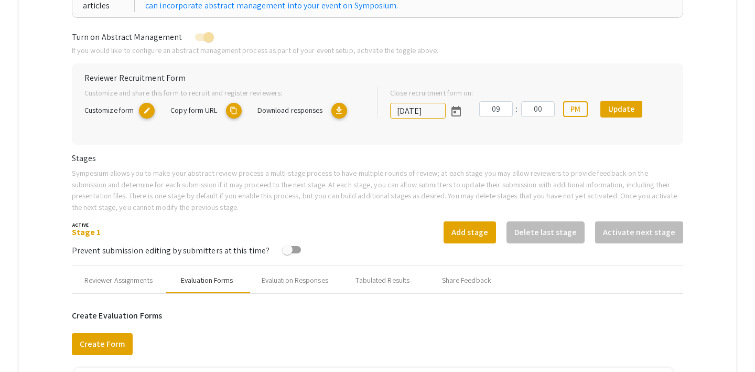
scroll to position [162, 0]
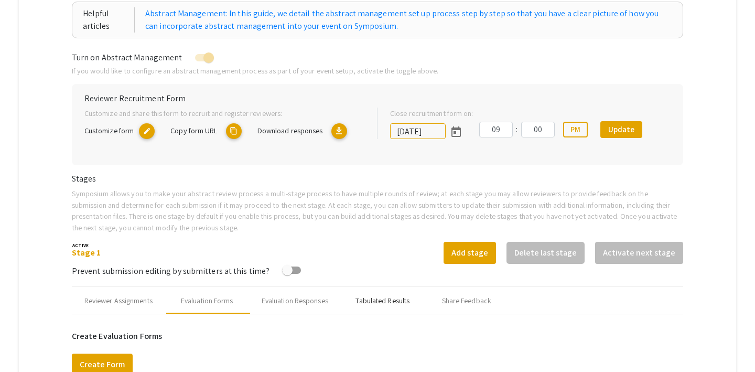
click at [377, 304] on div "Tabulated Results" at bounding box center [382, 300] width 54 height 11
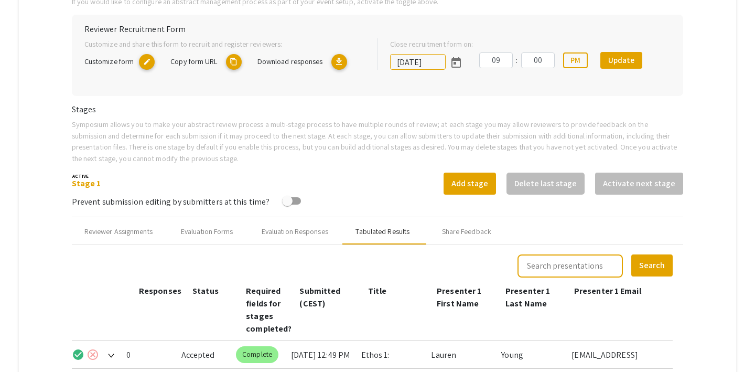
scroll to position [0, 0]
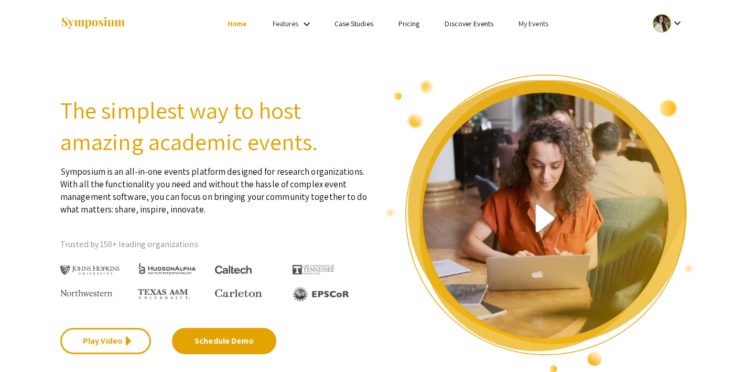
click at [530, 20] on link "My Events" at bounding box center [533, 23] width 30 height 9
click at [530, 43] on button "Events I've organized" at bounding box center [550, 46] width 90 height 25
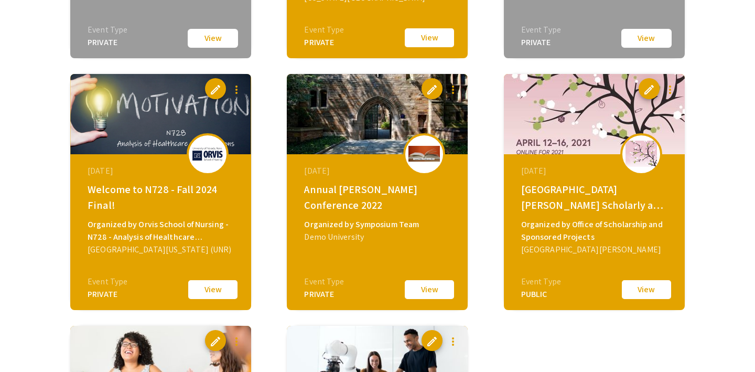
scroll to position [804, 0]
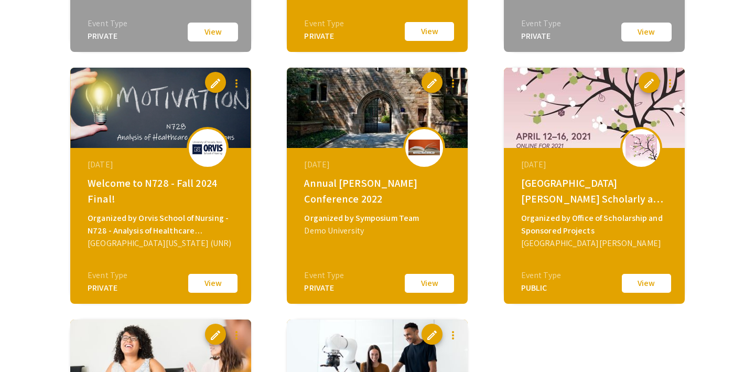
click at [199, 286] on button "View" at bounding box center [213, 283] width 52 height 22
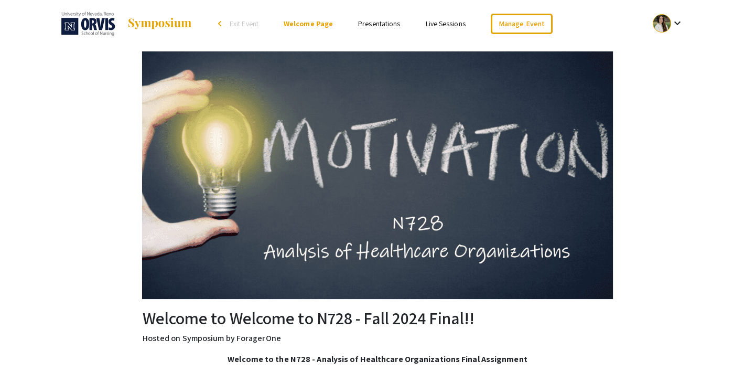
click at [374, 25] on link "Presentations" at bounding box center [379, 23] width 42 height 9
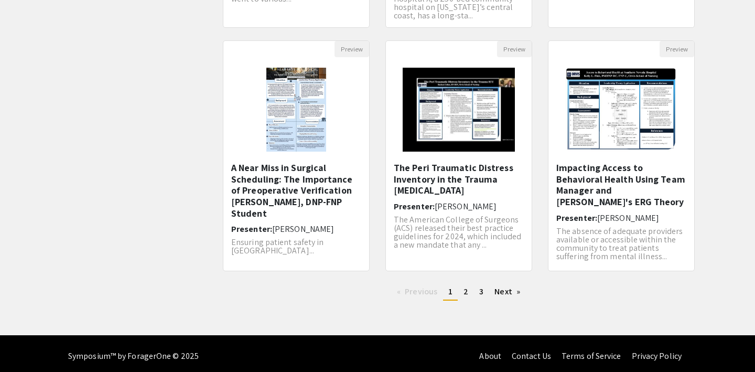
scroll to position [323, 0]
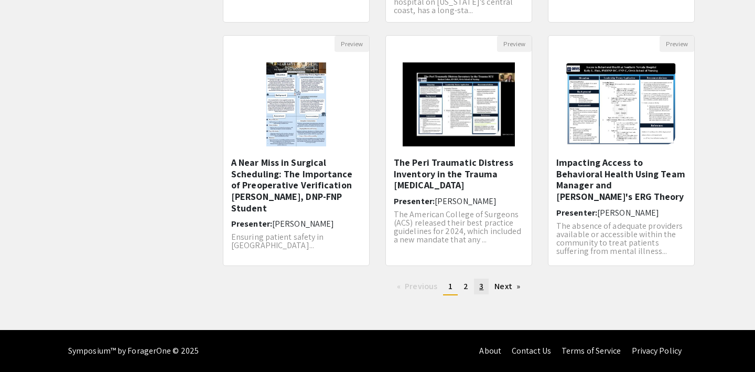
click at [481, 289] on span "3" at bounding box center [481, 285] width 4 height 11
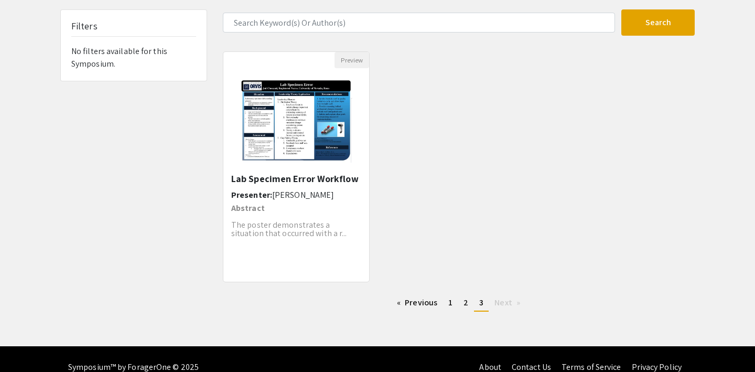
scroll to position [64, 0]
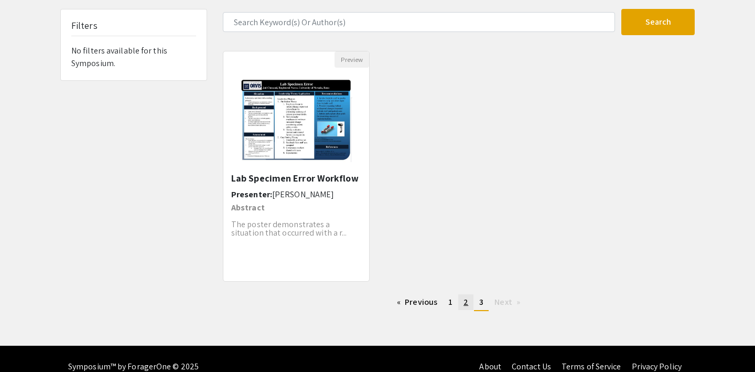
click at [464, 307] on link "page 2" at bounding box center [465, 302] width 15 height 16
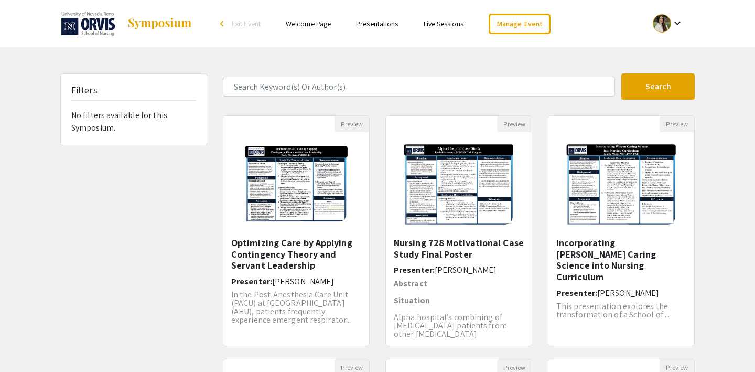
click at [440, 28] on link "Live Sessions" at bounding box center [443, 23] width 40 height 9
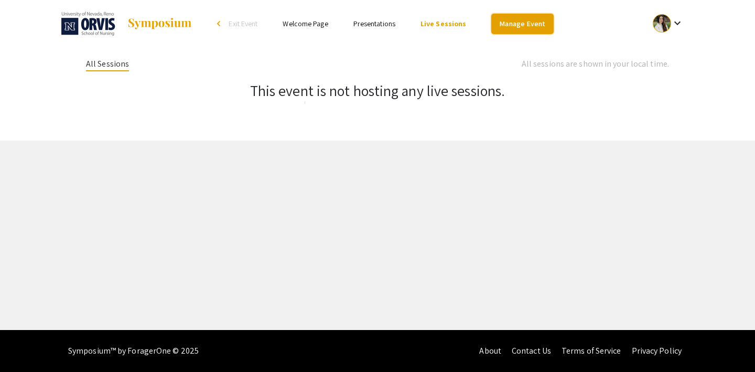
click at [519, 23] on link "Manage Event" at bounding box center [522, 24] width 62 height 20
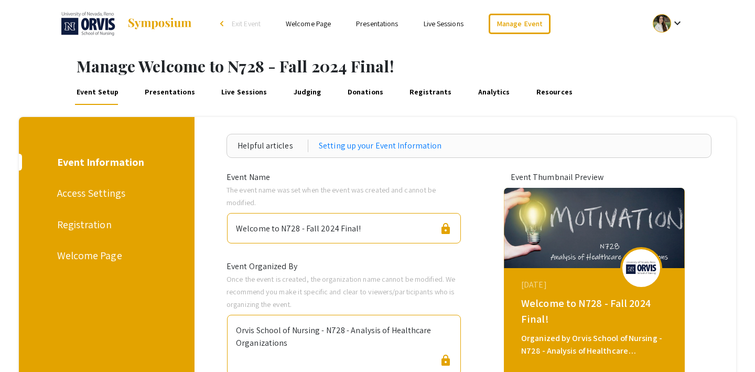
click at [91, 195] on div "Access Settings" at bounding box center [105, 193] width 96 height 16
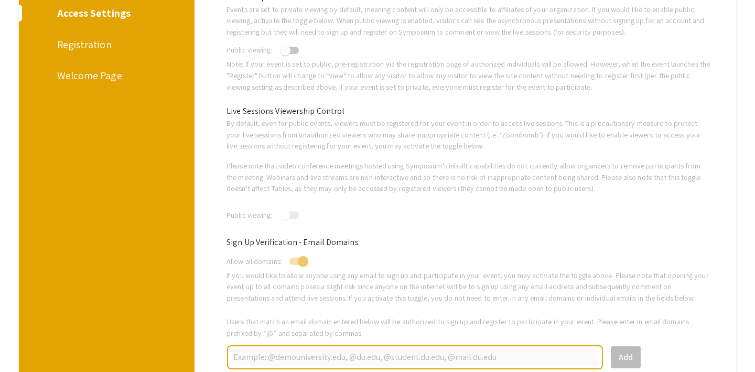
scroll to position [126, 0]
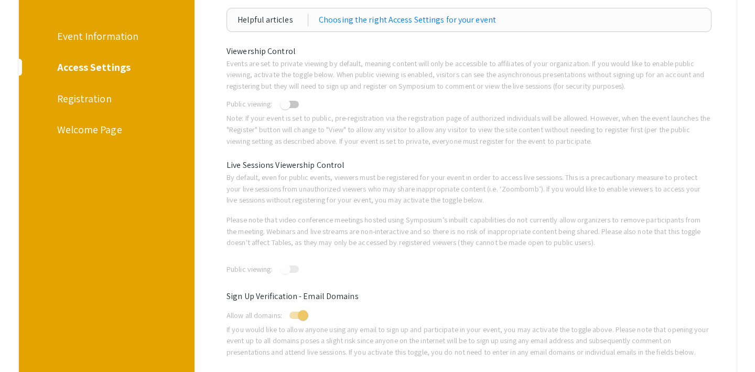
click at [84, 101] on div "Registration" at bounding box center [105, 99] width 96 height 16
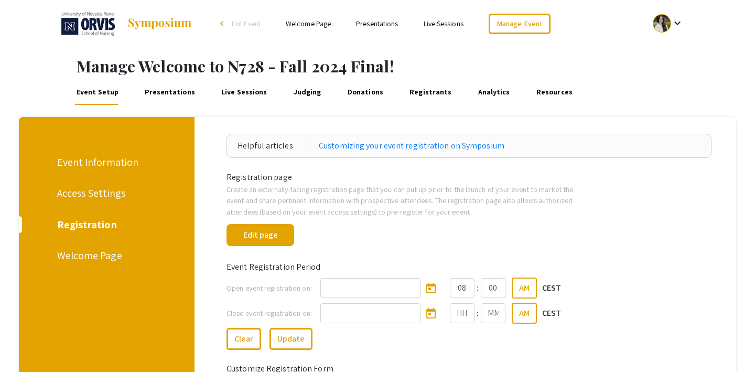
click at [93, 170] on div "Event Information Access Settings Registration Welcome Page" at bounding box center [102, 301] width 183 height 369
click at [85, 161] on div "Event Information" at bounding box center [105, 162] width 96 height 16
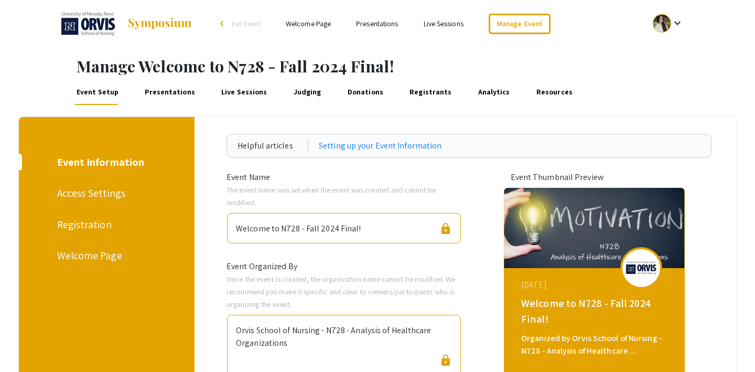
click at [168, 93] on link "Presentations" at bounding box center [170, 92] width 54 height 25
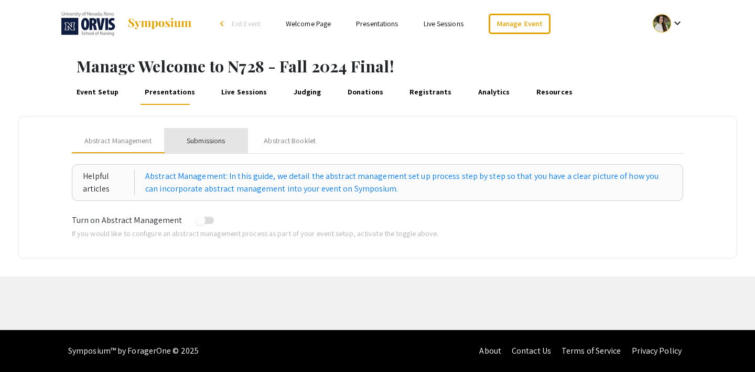
click at [195, 141] on div "Submissions" at bounding box center [206, 140] width 38 height 11
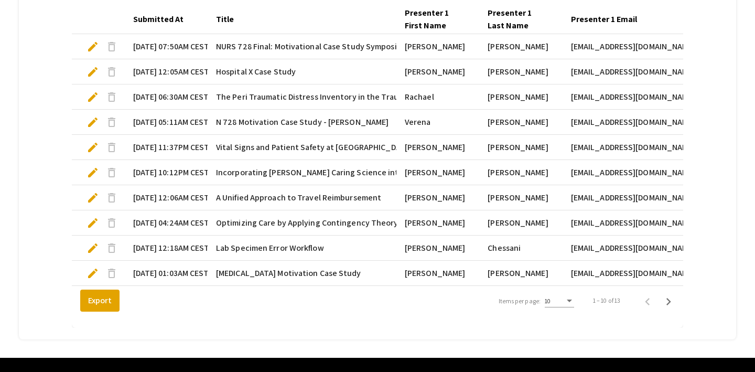
scroll to position [358, 0]
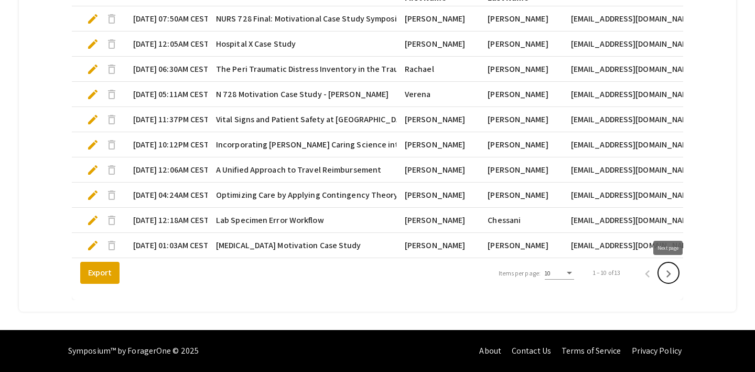
click at [669, 277] on icon "Next page" at bounding box center [668, 273] width 15 height 15
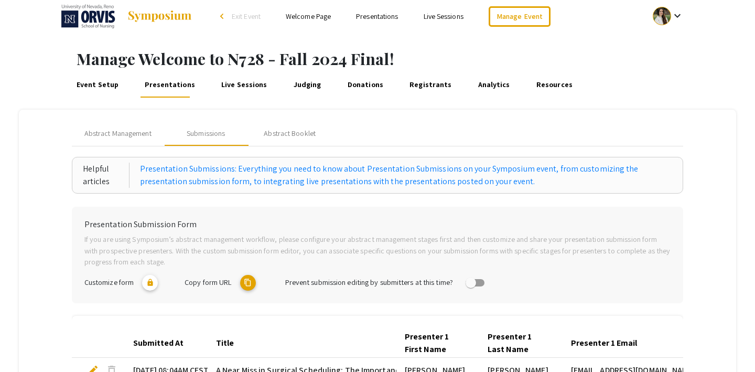
scroll to position [0, 0]
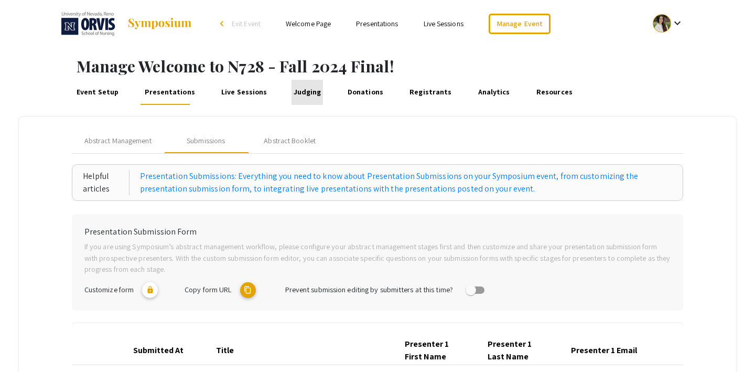
click at [301, 93] on link "Judging" at bounding box center [306, 92] width 31 height 25
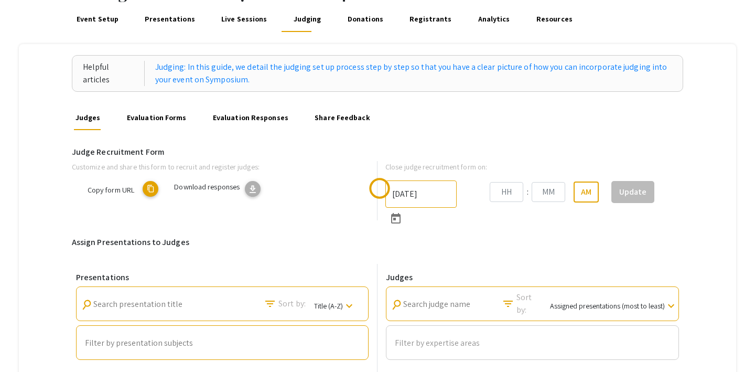
scroll to position [179, 0]
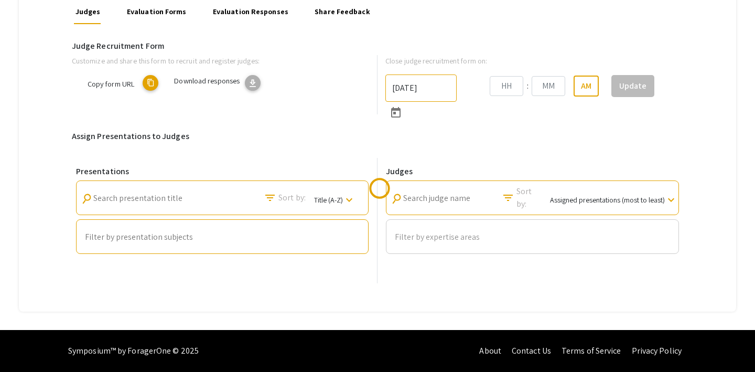
type input "11/18/2024"
type input "09"
type input "58"
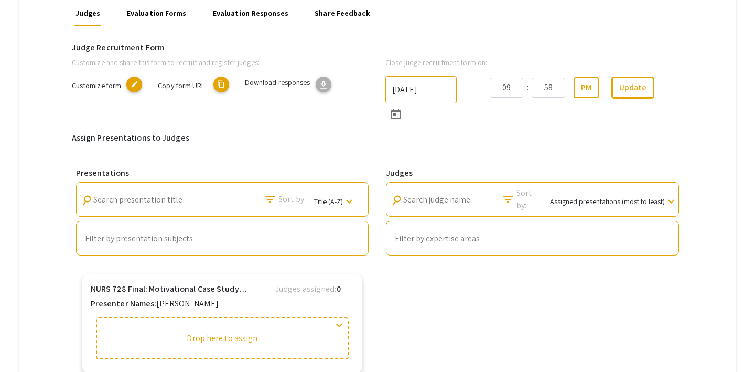
scroll to position [0, 0]
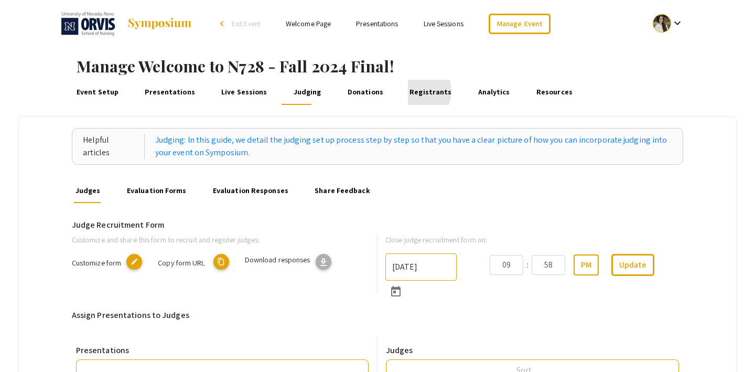
click at [408, 91] on link "Registrants" at bounding box center [431, 92] width 46 height 25
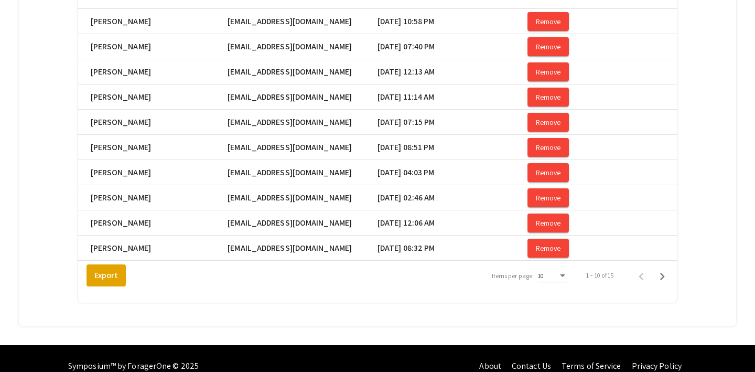
scroll to position [227, 0]
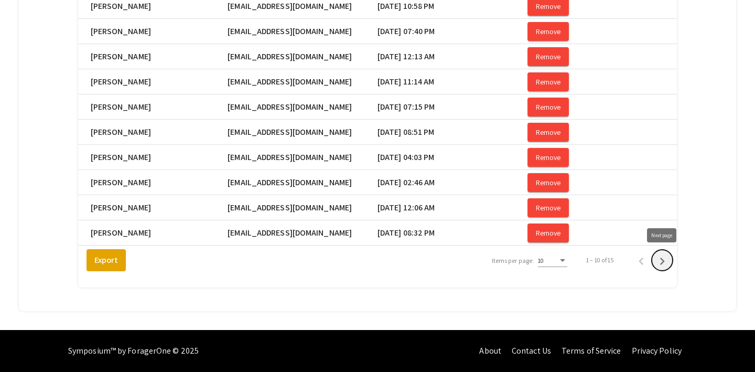
click at [661, 261] on icon "Next page" at bounding box center [661, 261] width 15 height 15
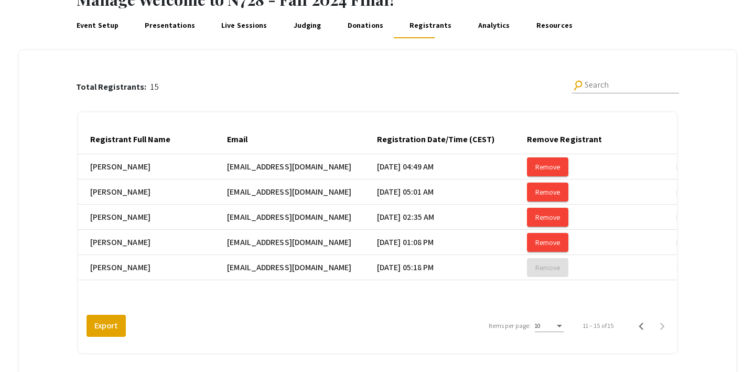
scroll to position [104, 0]
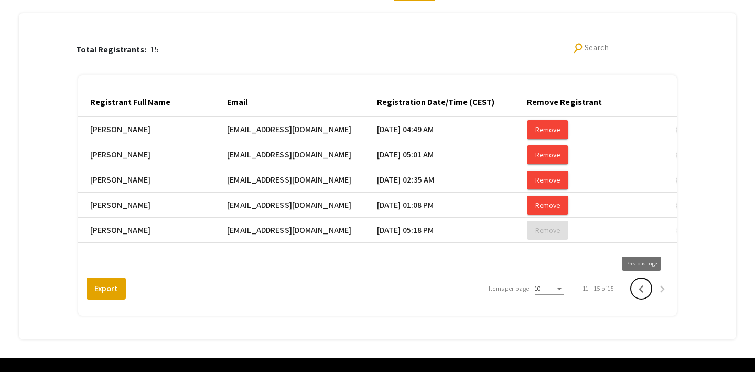
click at [637, 288] on icon "Previous page" at bounding box center [641, 288] width 15 height 15
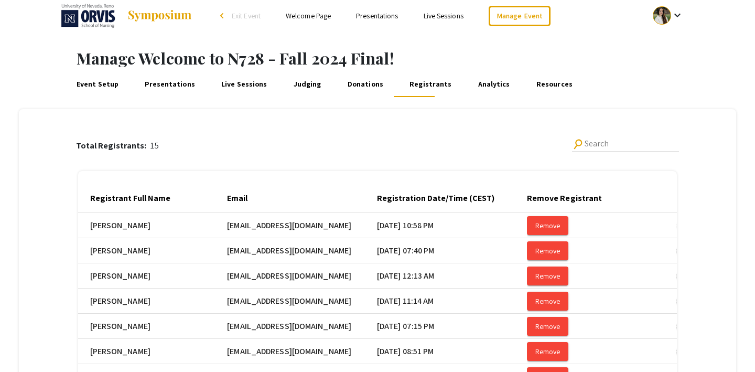
scroll to position [0, 0]
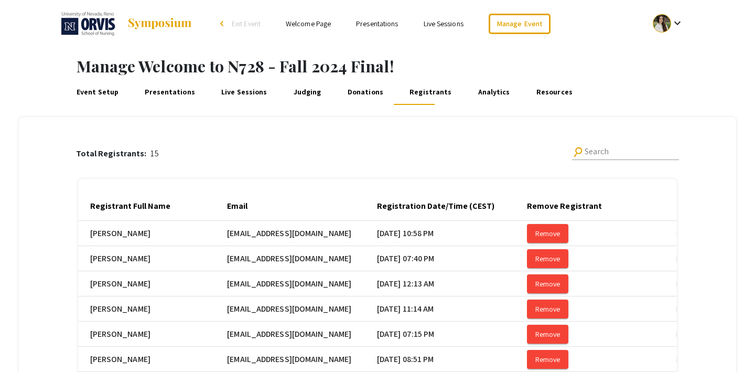
click at [291, 92] on link "Judging" at bounding box center [306, 92] width 31 height 25
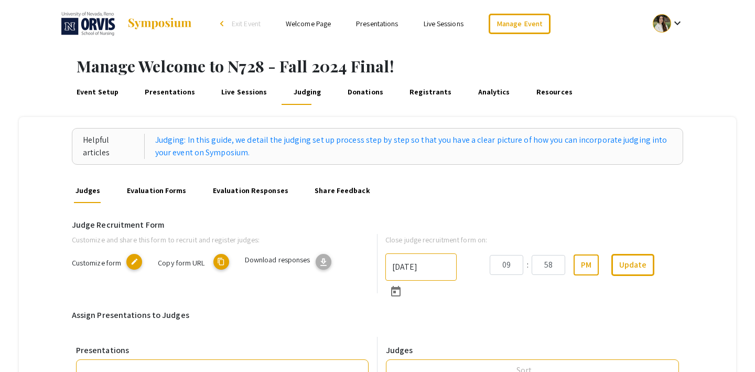
click at [237, 92] on link "Live Sessions" at bounding box center [245, 92] width 50 height 25
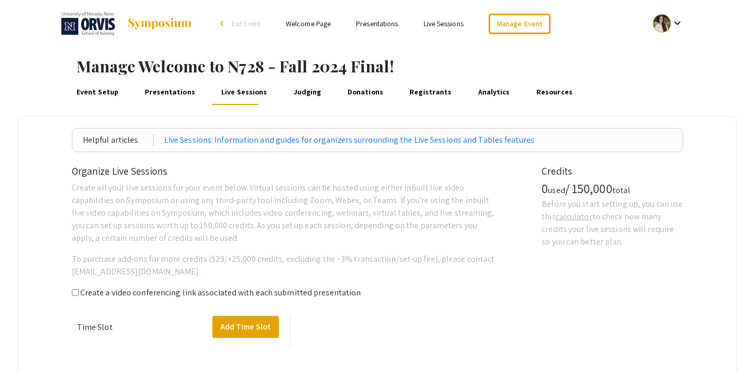
click at [162, 90] on link "Presentations" at bounding box center [170, 92] width 54 height 25
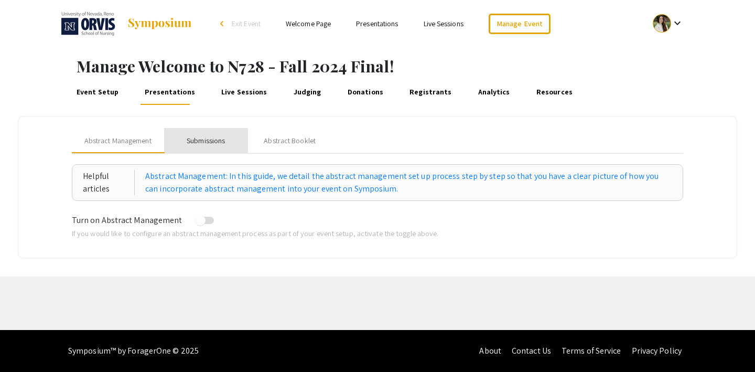
click at [203, 147] on div "Submissions" at bounding box center [206, 140] width 84 height 25
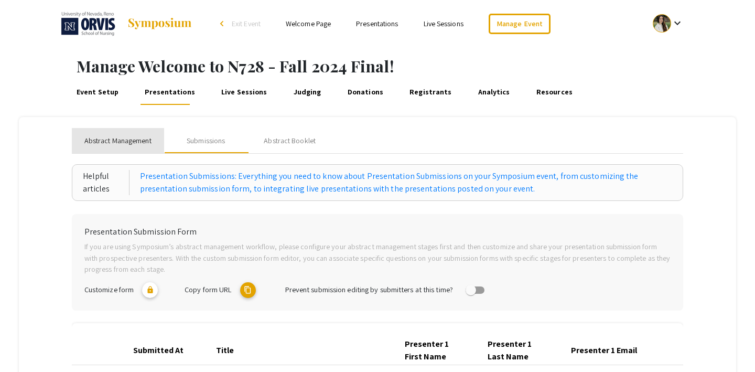
click at [124, 134] on div "Abstract Management" at bounding box center [118, 140] width 92 height 25
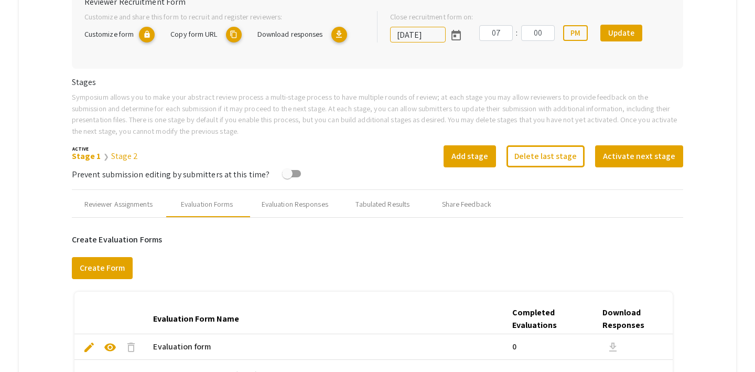
scroll to position [277, 0]
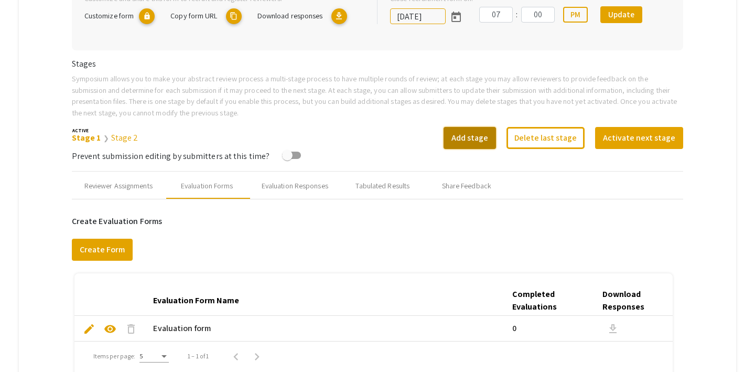
click at [473, 144] on button "Add stage" at bounding box center [469, 138] width 52 height 22
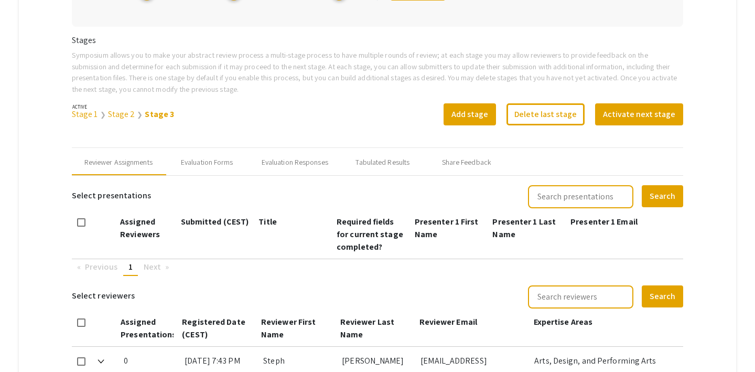
scroll to position [280, 0]
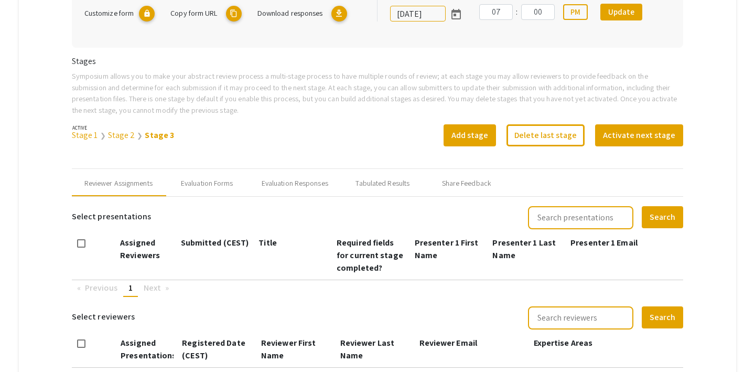
click at [115, 136] on link "Stage 2" at bounding box center [121, 134] width 27 height 11
click at [83, 137] on link "Stage 1" at bounding box center [85, 134] width 26 height 11
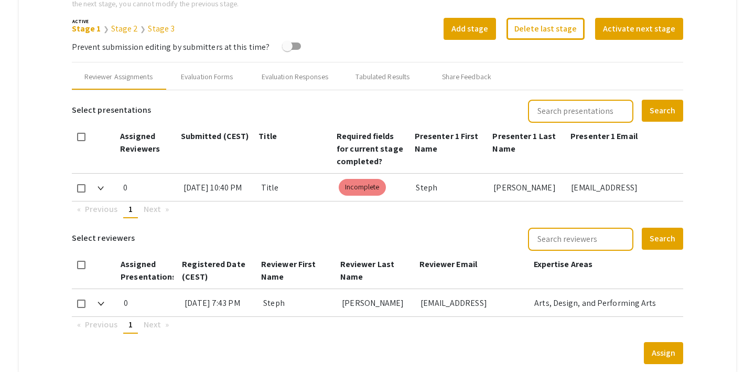
scroll to position [351, 0]
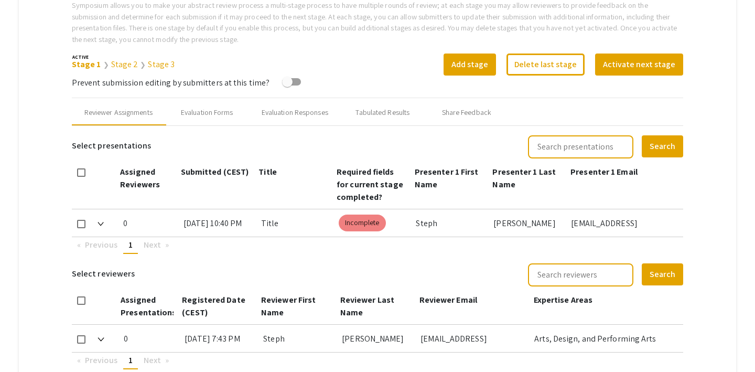
click at [152, 66] on link "Stage 3" at bounding box center [161, 64] width 27 height 11
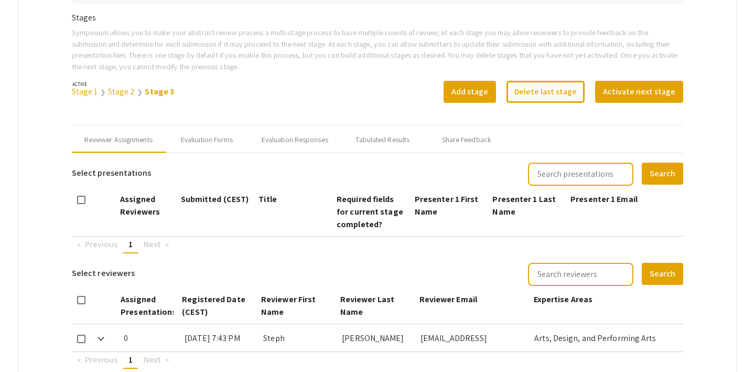
scroll to position [323, 0]
click at [118, 92] on link "Stage 2" at bounding box center [121, 91] width 27 height 11
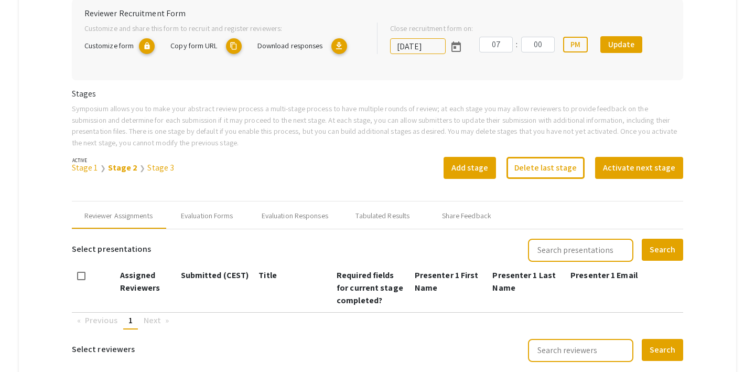
scroll to position [0, 0]
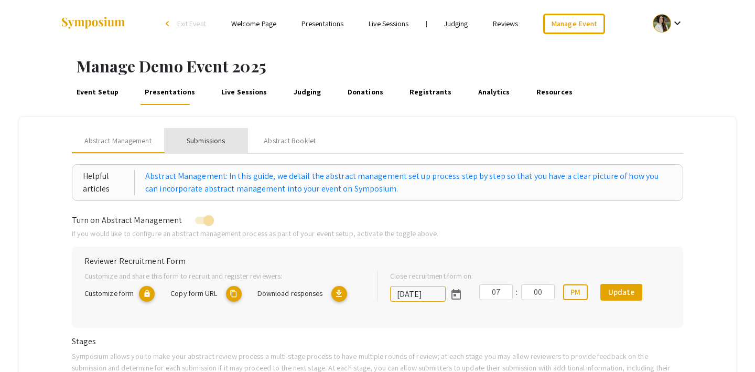
click at [202, 145] on div "Submissions" at bounding box center [206, 140] width 38 height 11
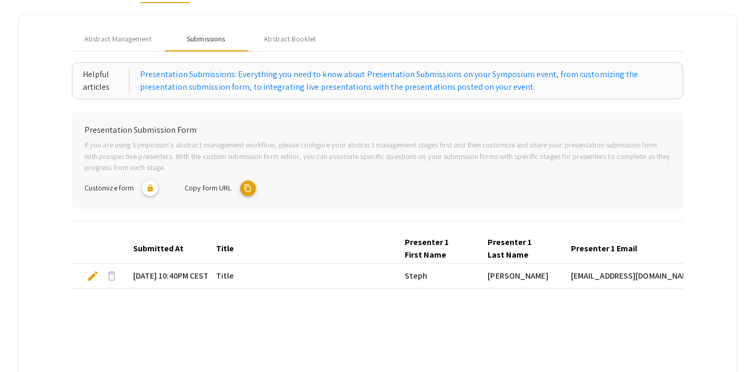
scroll to position [99, 0]
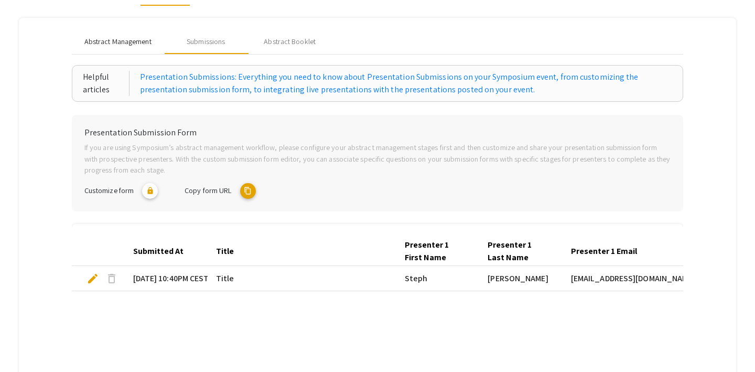
click at [133, 46] on span "Abstract Management" at bounding box center [117, 41] width 67 height 11
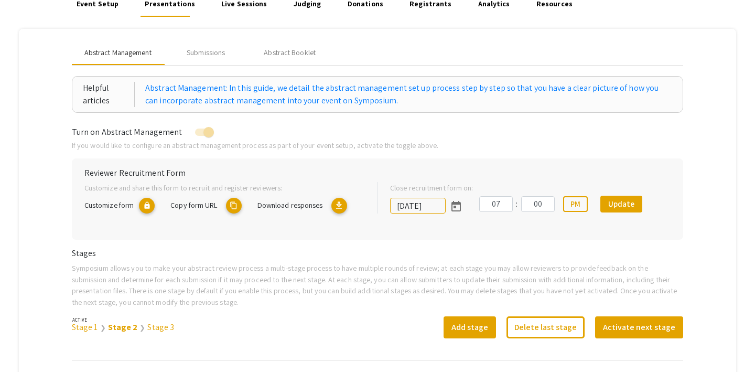
scroll to position [105, 0]
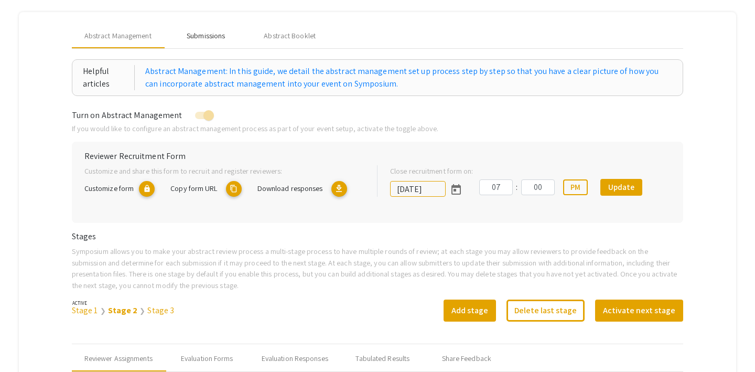
click at [202, 33] on div "Submissions" at bounding box center [206, 35] width 38 height 11
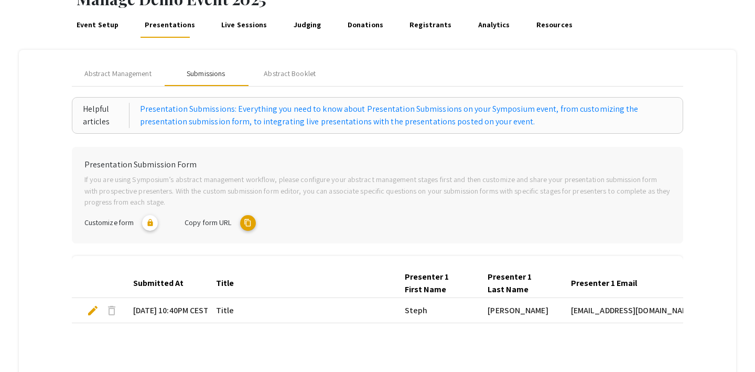
scroll to position [68, 0]
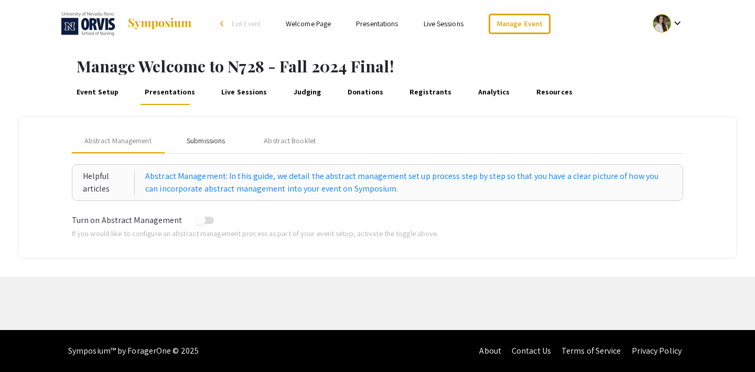
click at [213, 136] on div "Submissions" at bounding box center [206, 140] width 38 height 11
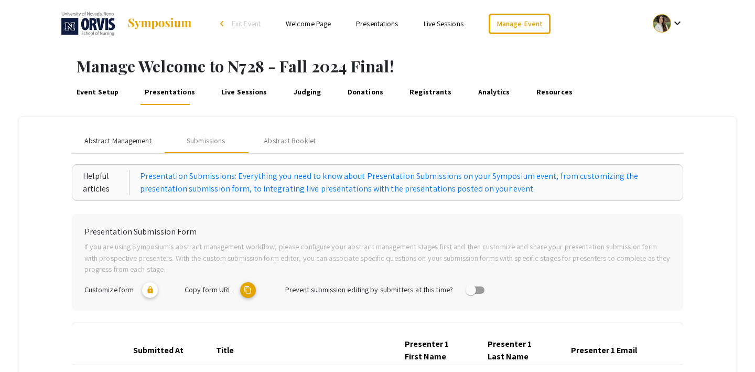
click at [129, 140] on span "Abstract Management" at bounding box center [117, 140] width 67 height 11
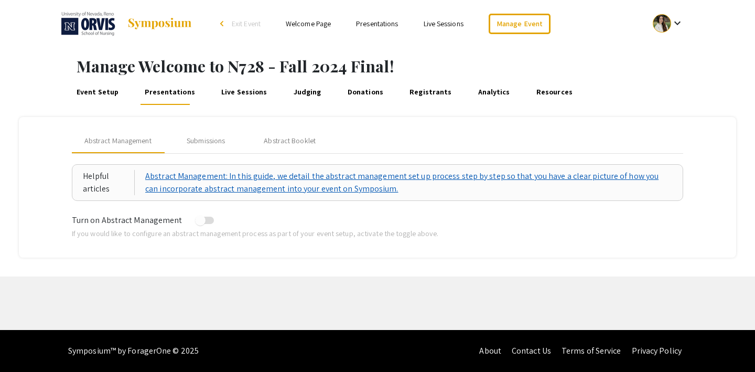
click at [218, 181] on link "Abstract Management: In this guide, we detail the abstract management set up pr…" at bounding box center [408, 182] width 527 height 25
